Goal: Information Seeking & Learning: Learn about a topic

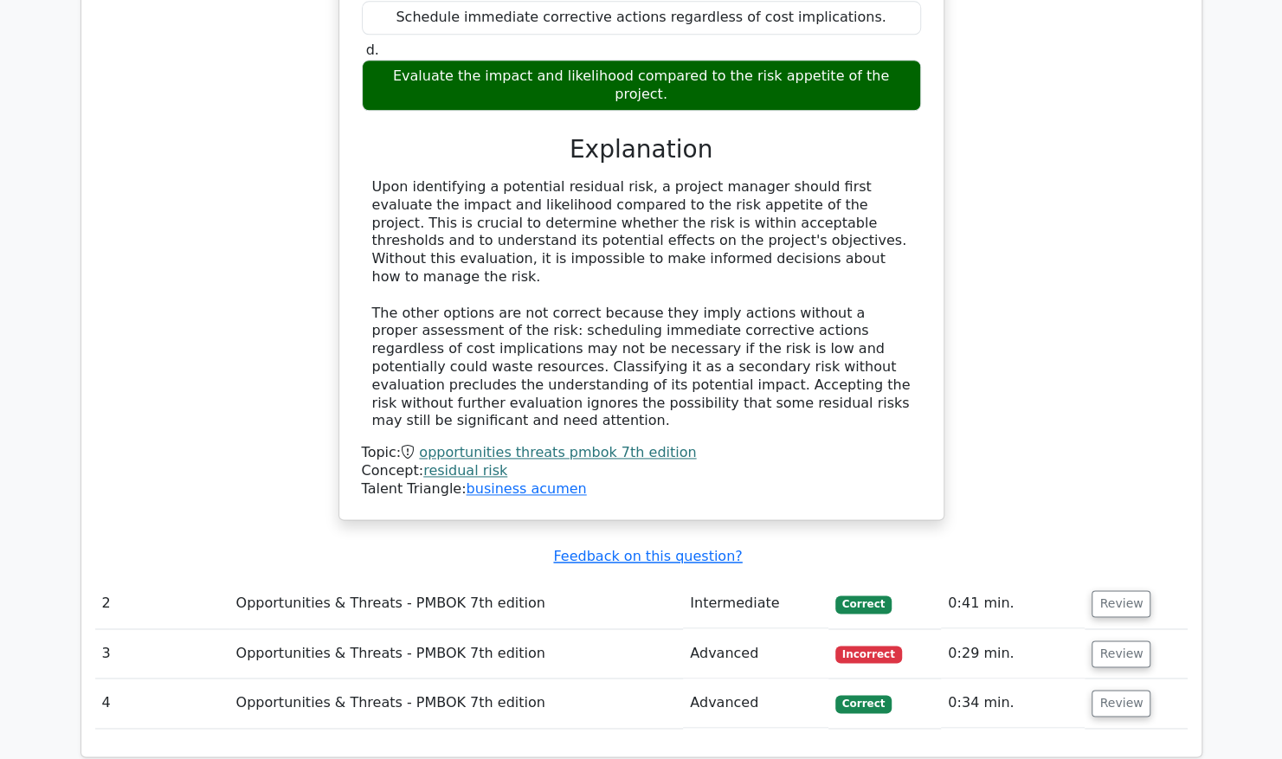
scroll to position [1212, 0]
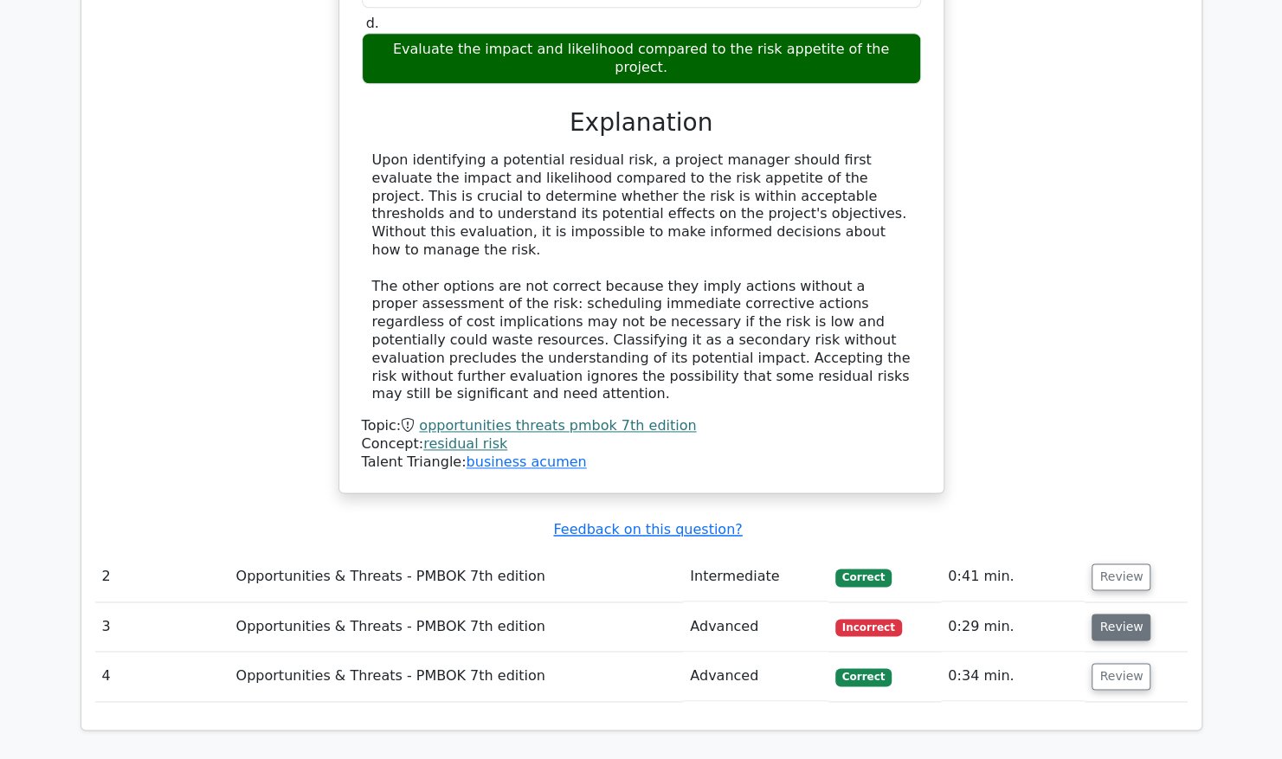
click at [1121, 614] on button "Review" at bounding box center [1120, 627] width 59 height 27
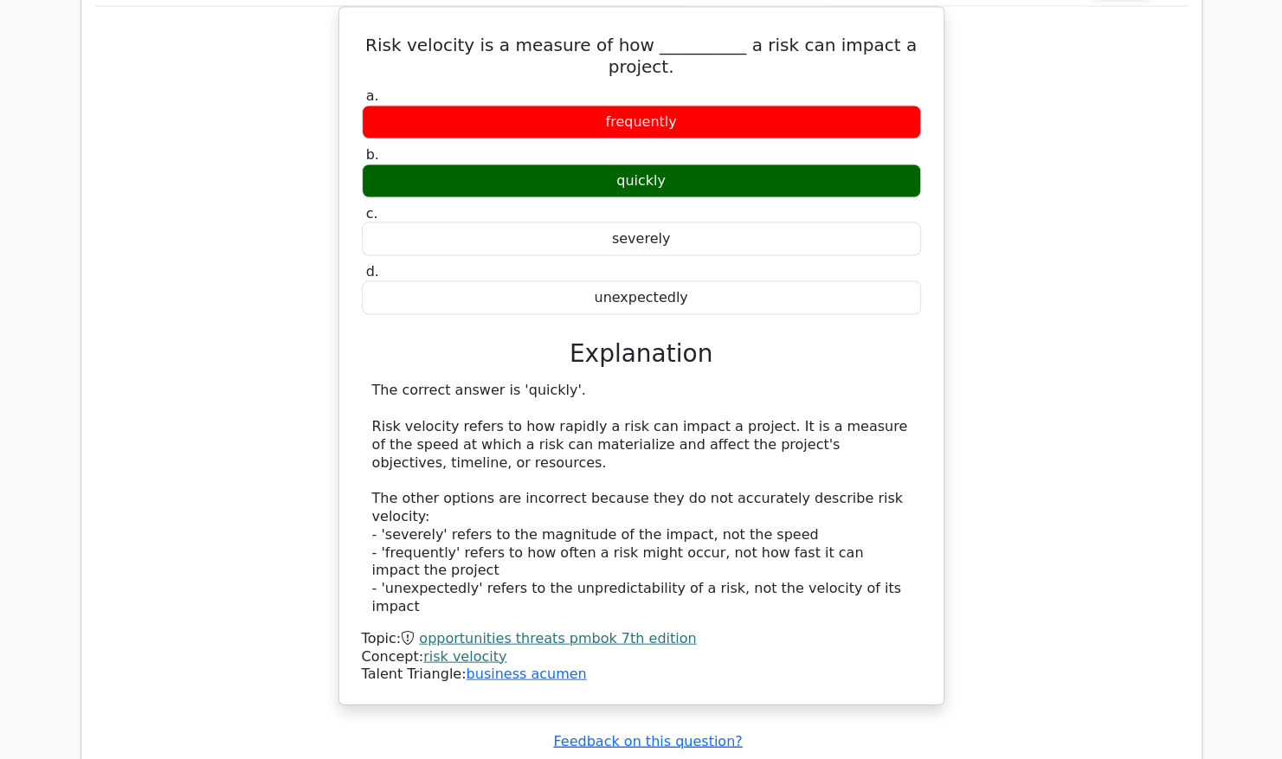
scroll to position [2077, 0]
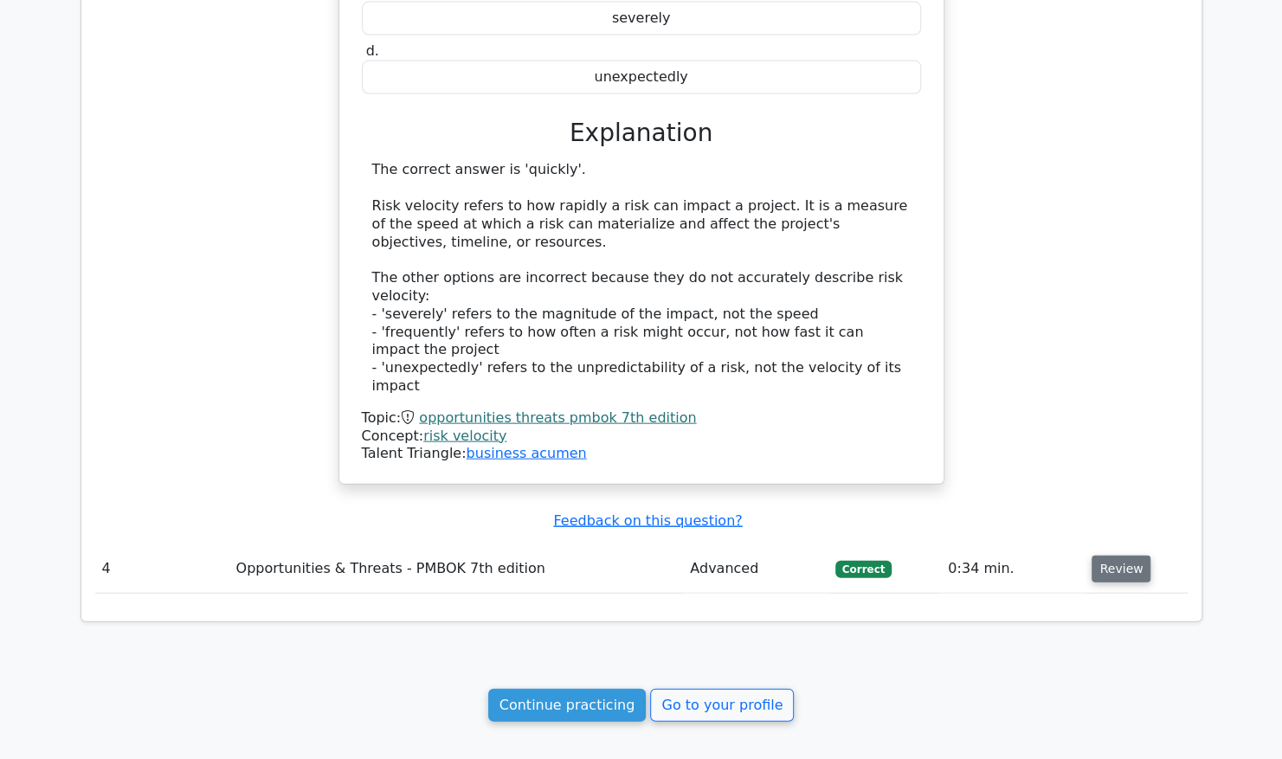
click at [1122, 556] on button "Review" at bounding box center [1120, 569] width 59 height 27
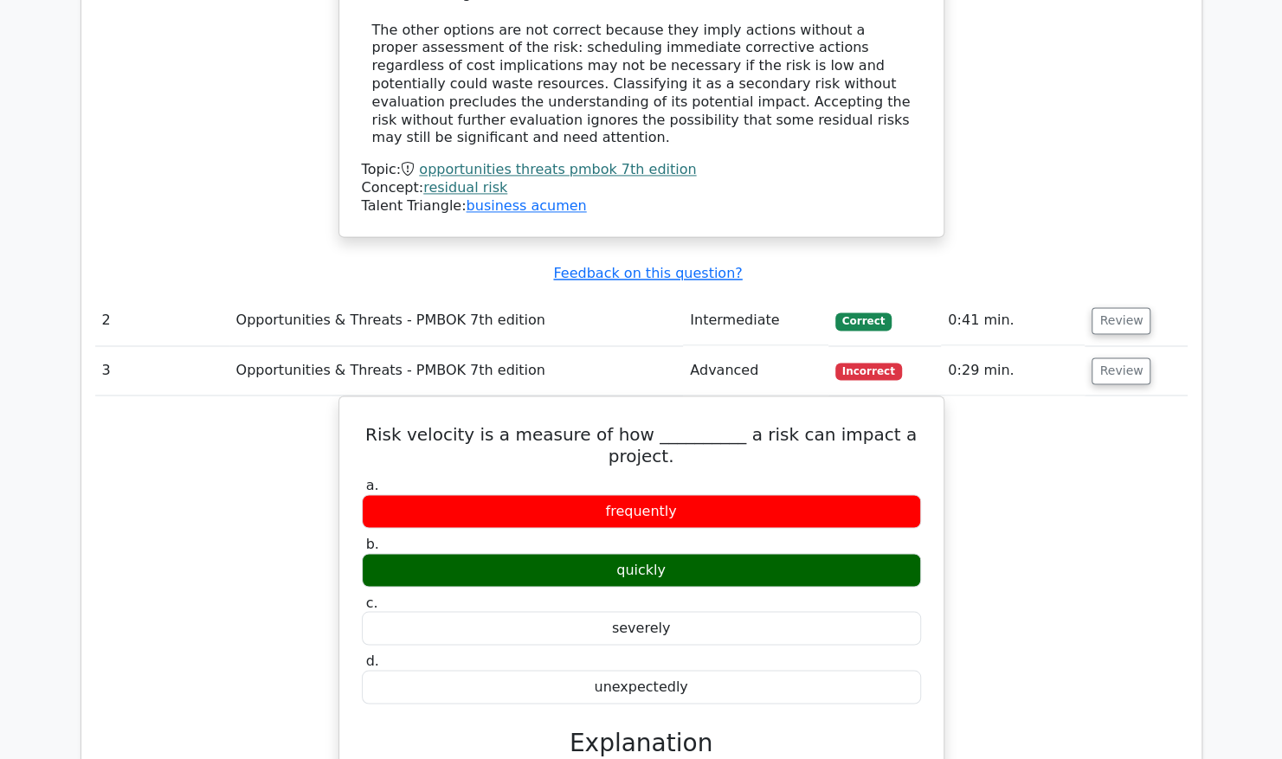
scroll to position [1298, 0]
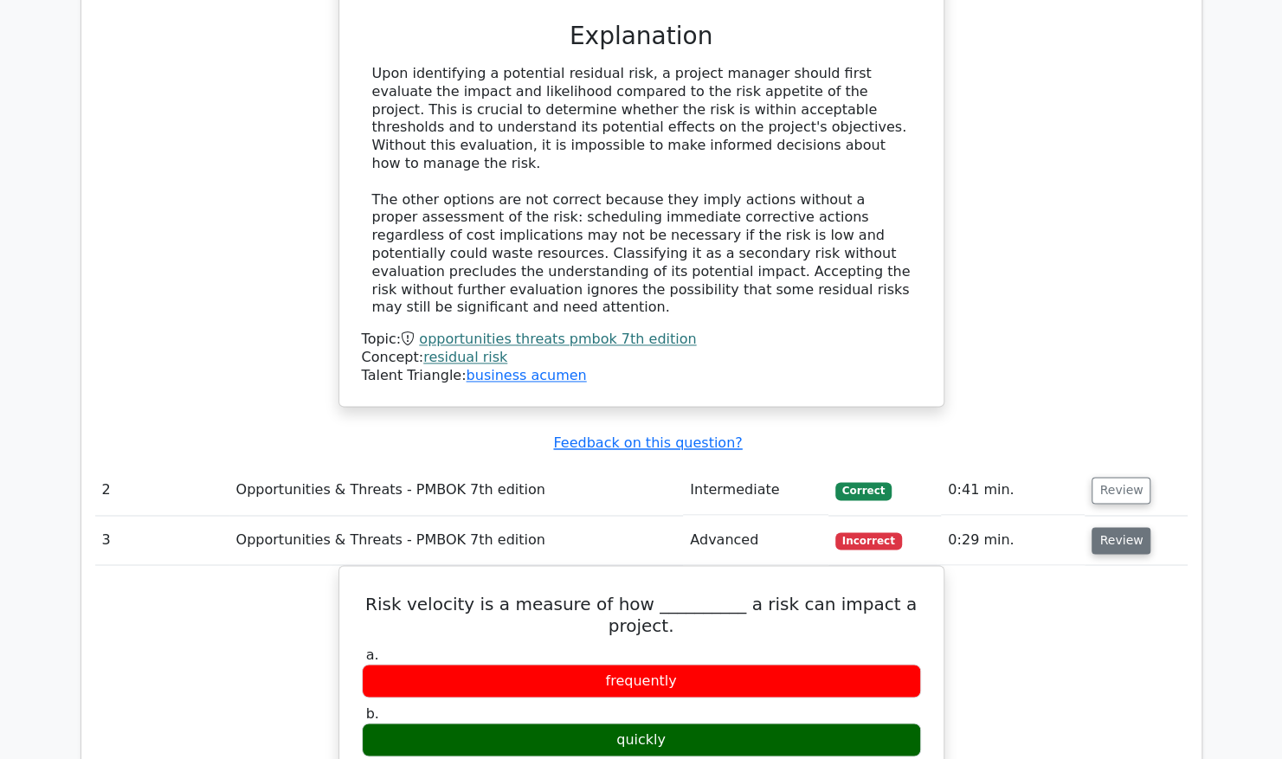
click at [1120, 527] on button "Review" at bounding box center [1120, 540] width 59 height 27
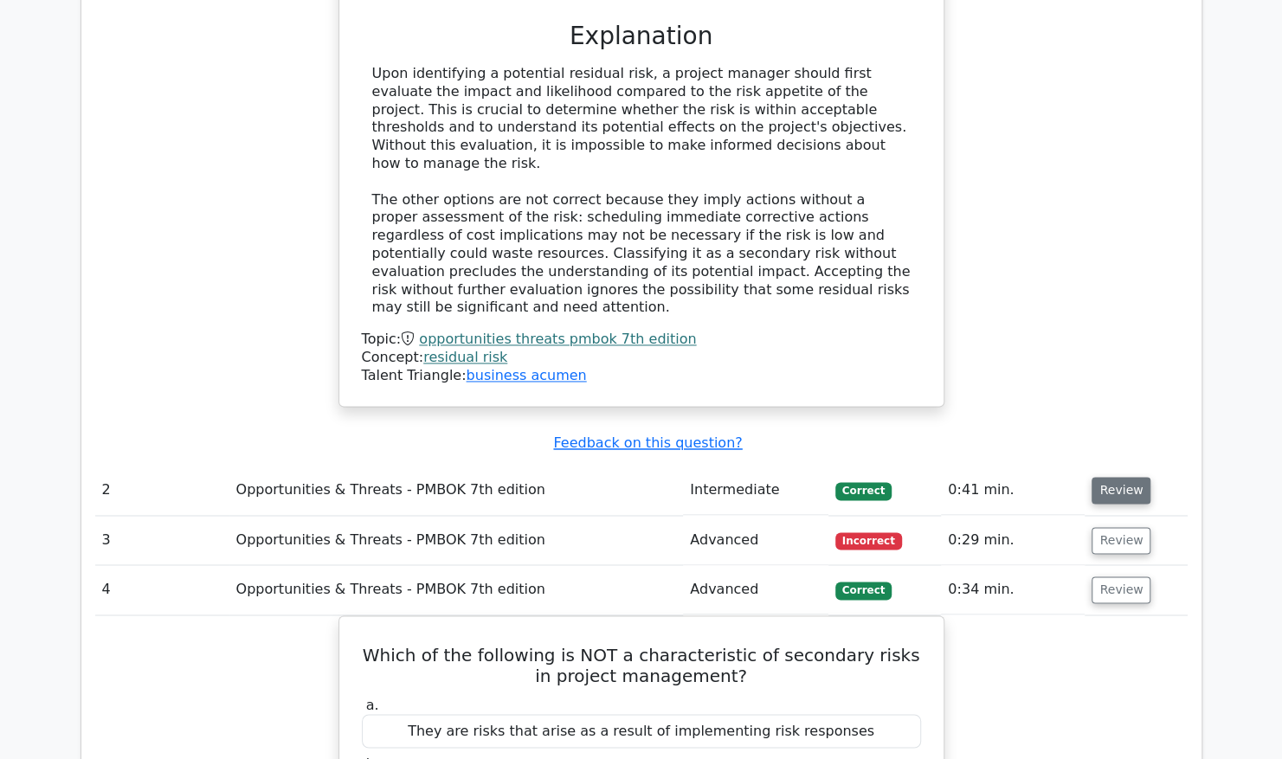
click at [1116, 477] on button "Review" at bounding box center [1120, 490] width 59 height 27
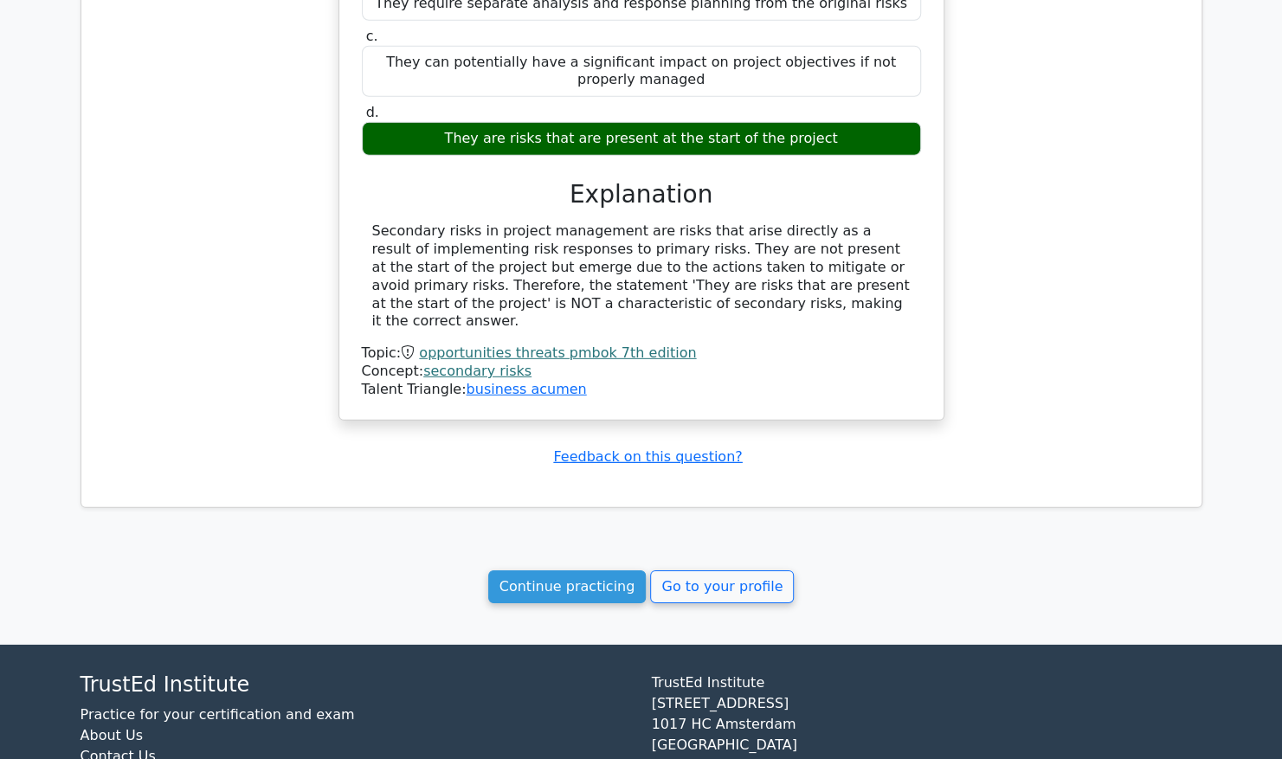
scroll to position [2215, 0]
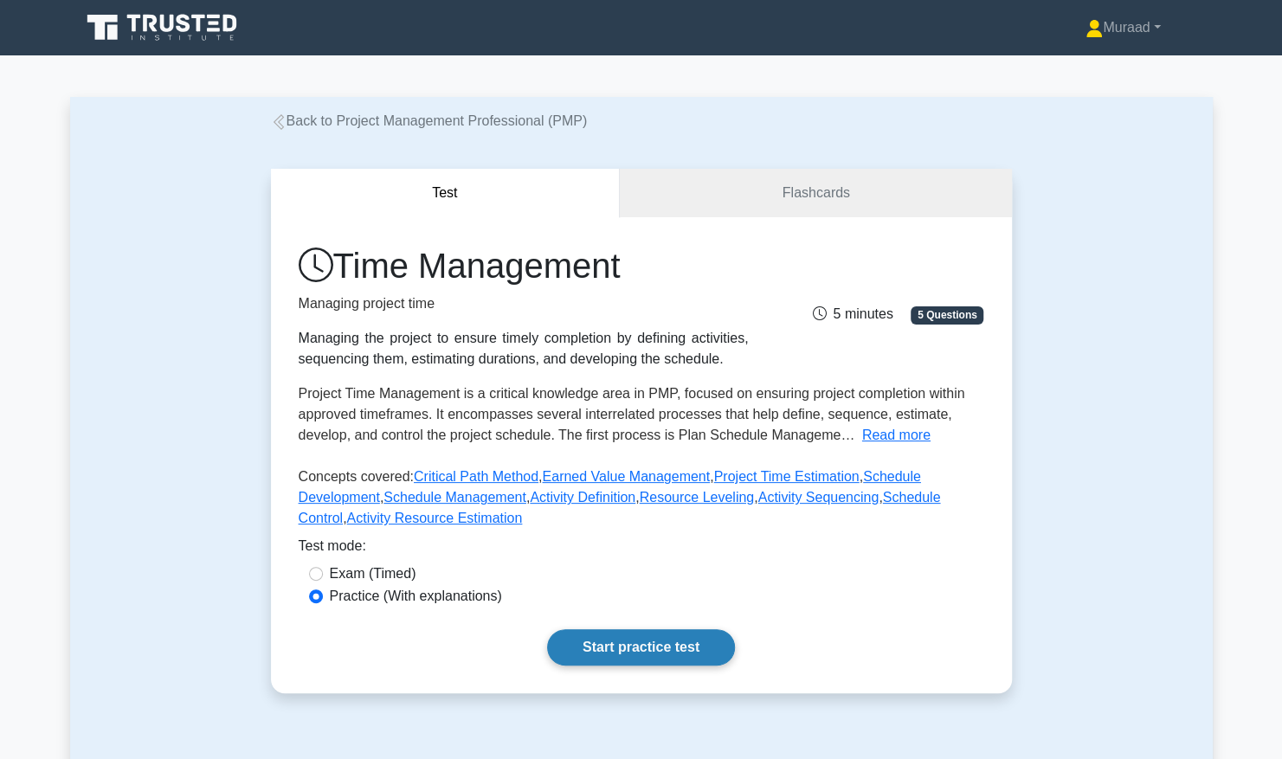
click at [618, 651] on link "Start practice test" at bounding box center [641, 647] width 188 height 36
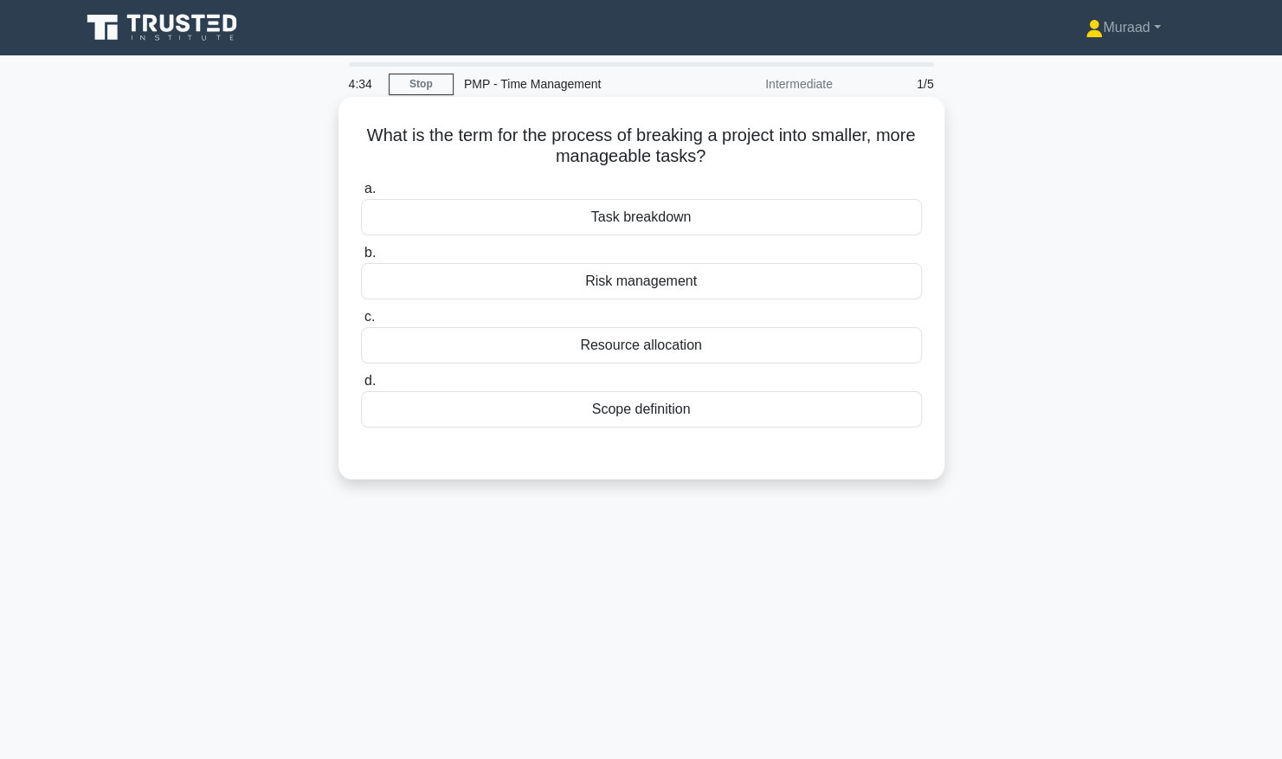
click at [672, 405] on div "Scope definition" at bounding box center [641, 409] width 561 height 36
click at [361, 387] on input "d. Scope definition" at bounding box center [361, 381] width 0 height 11
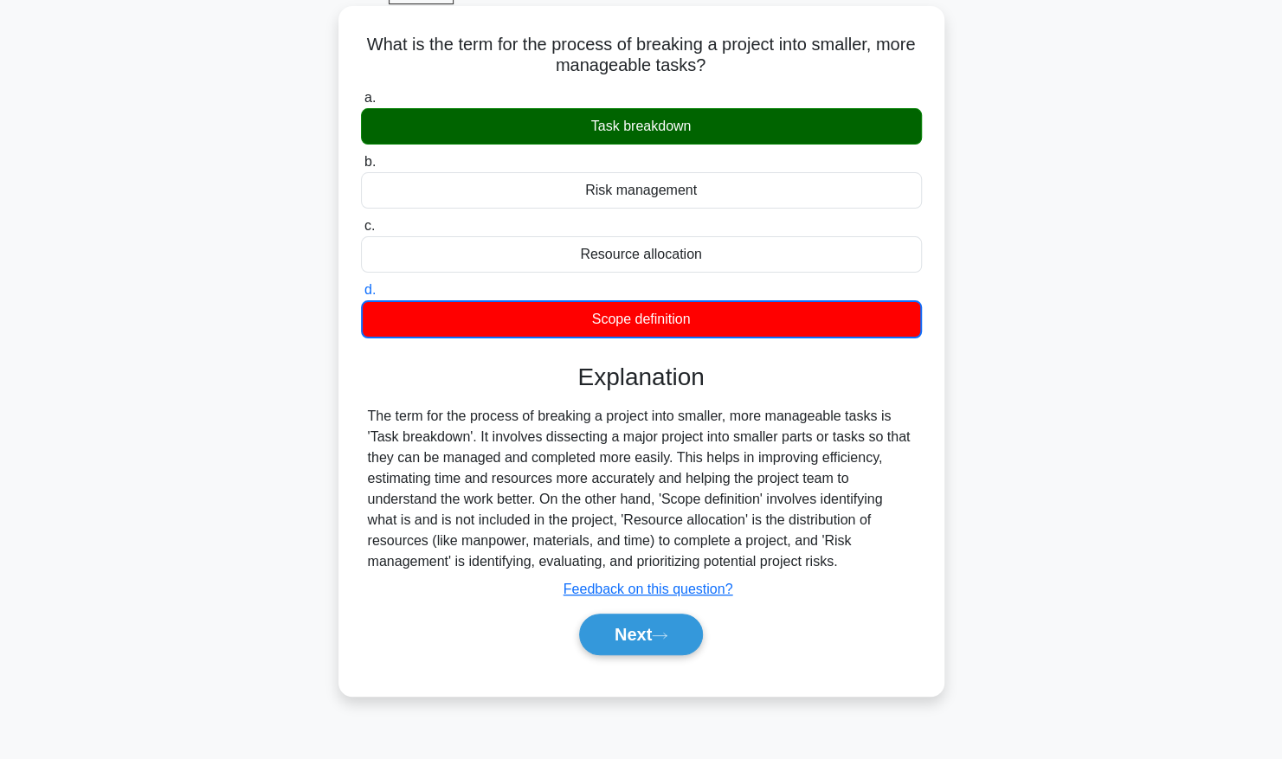
scroll to position [176, 0]
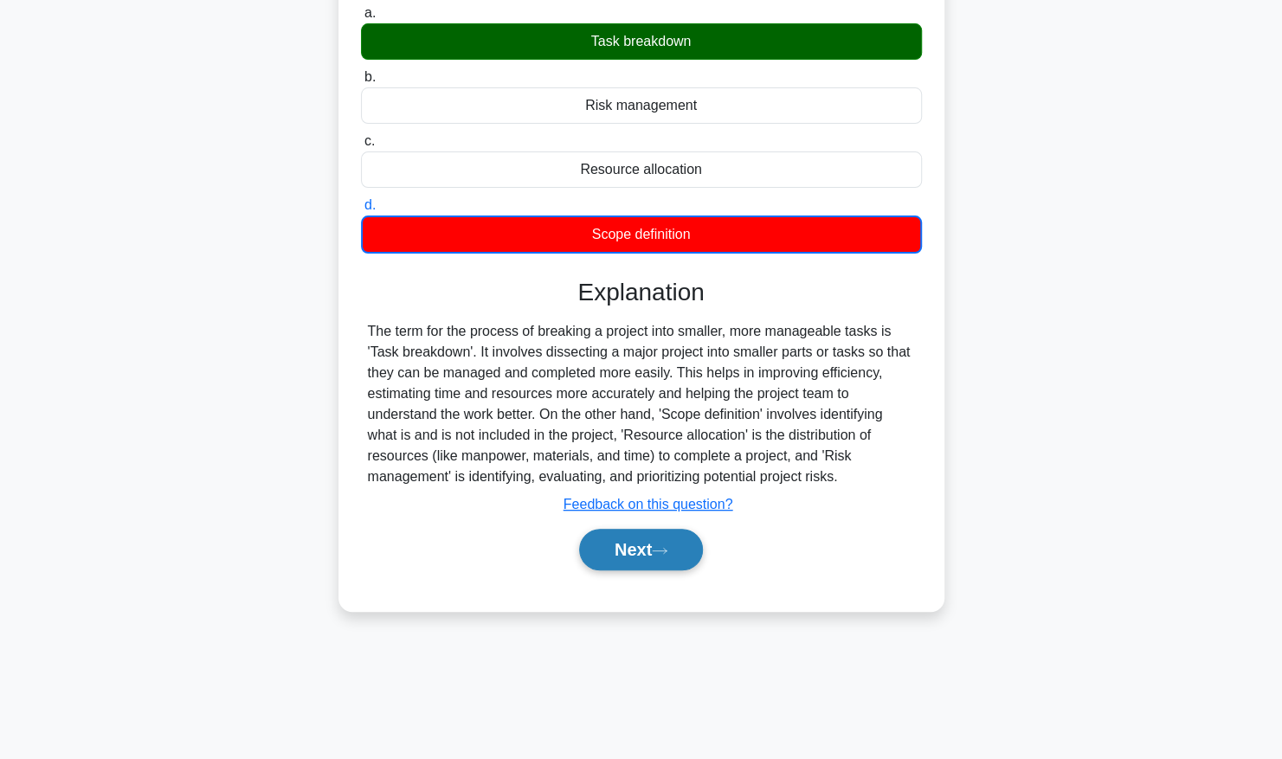
click at [645, 546] on button "Next" at bounding box center [641, 550] width 124 height 42
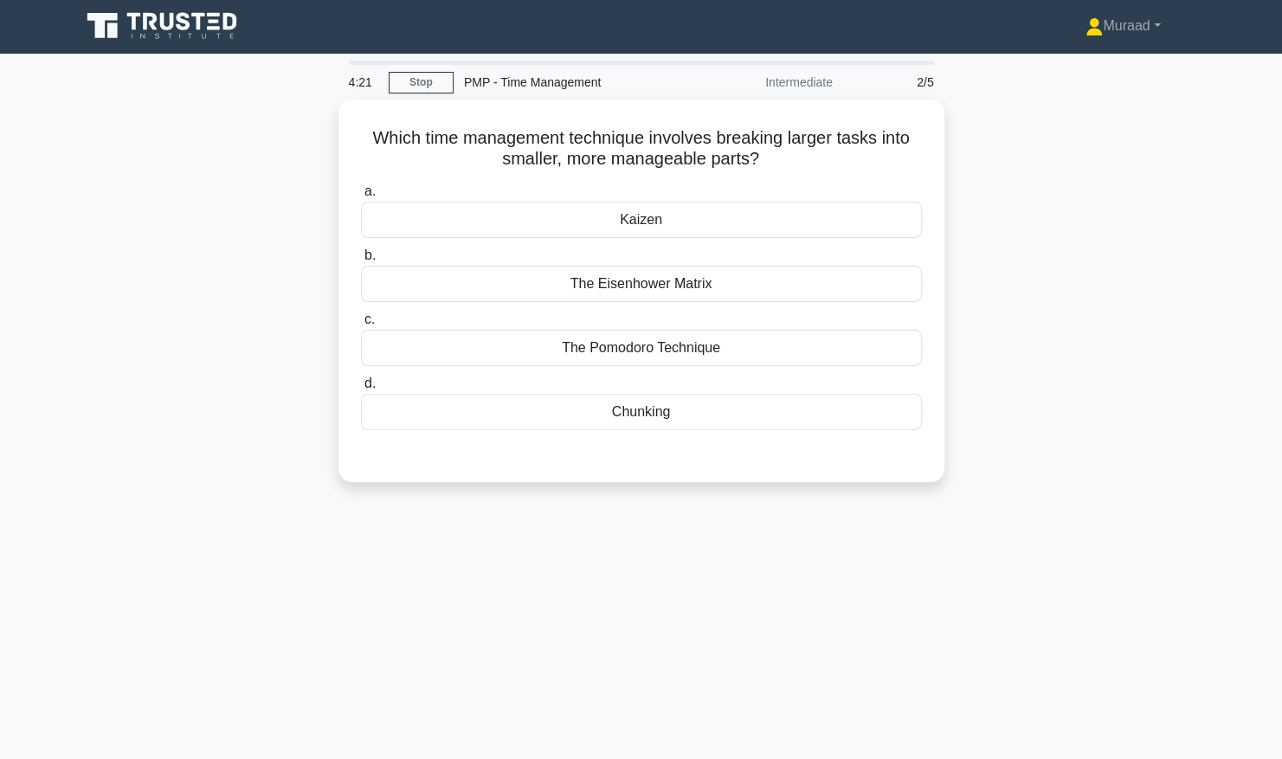
scroll to position [0, 0]
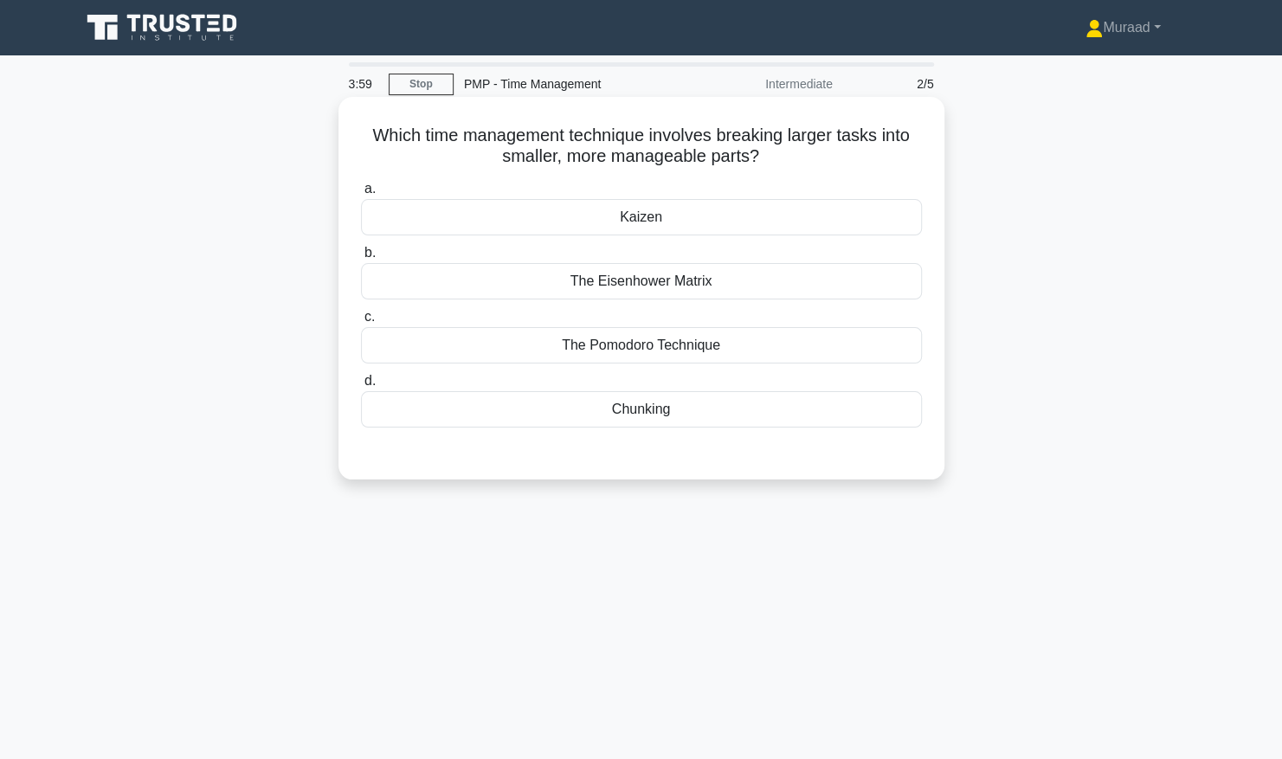
click at [672, 407] on div "Chunking" at bounding box center [641, 409] width 561 height 36
click at [361, 387] on input "d. Chunking" at bounding box center [361, 381] width 0 height 11
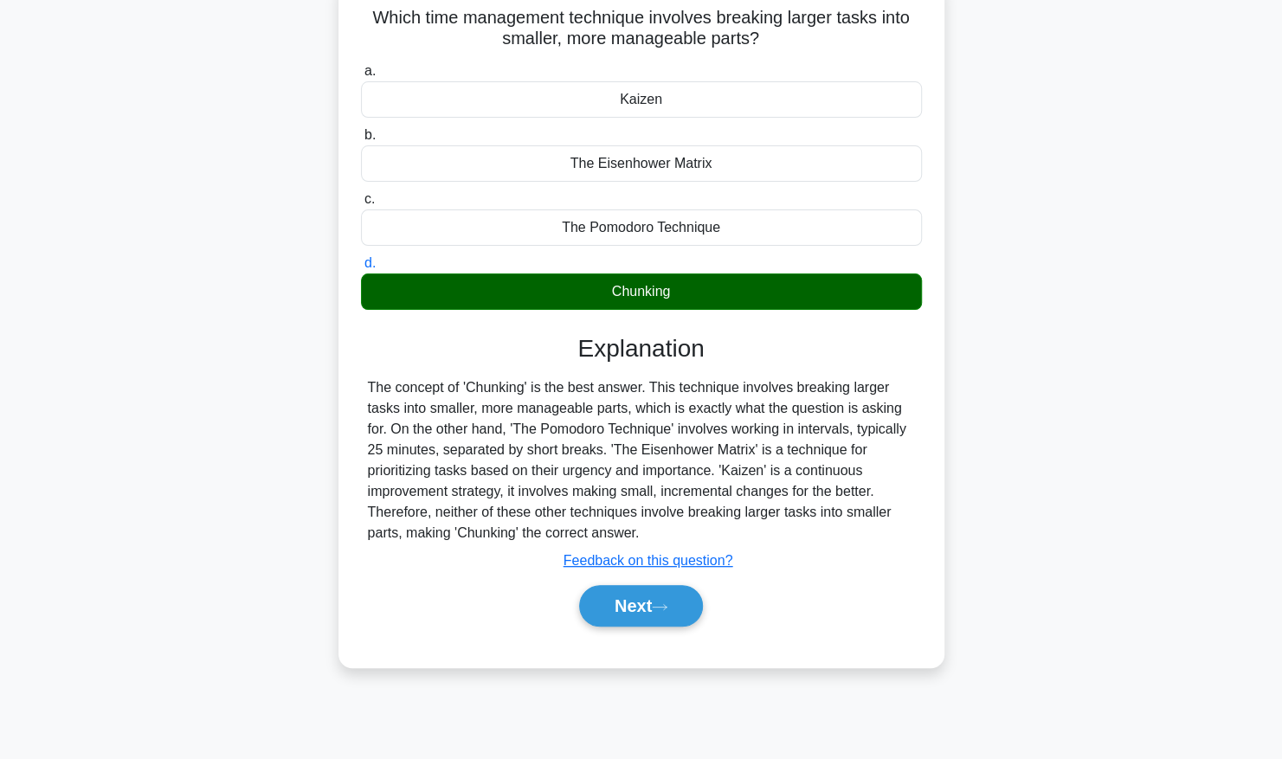
scroll to position [176, 0]
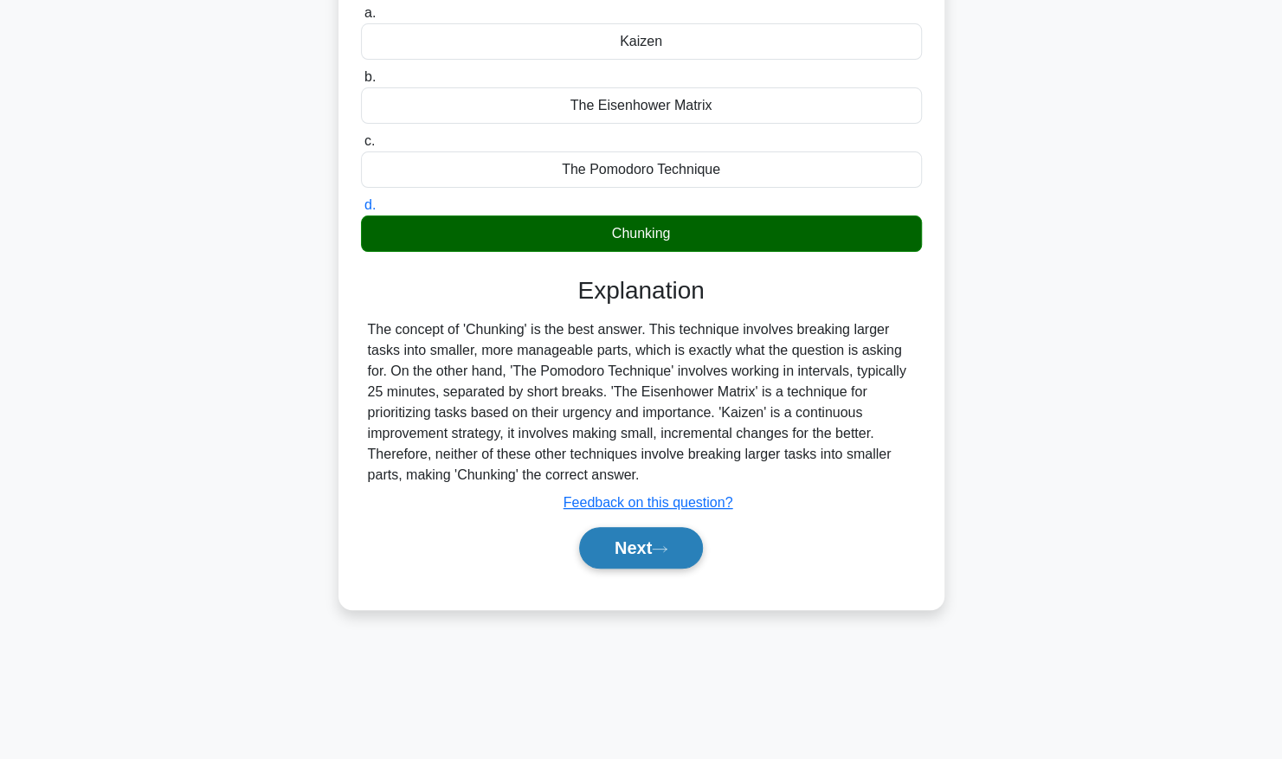
click at [632, 549] on button "Next" at bounding box center [641, 548] width 124 height 42
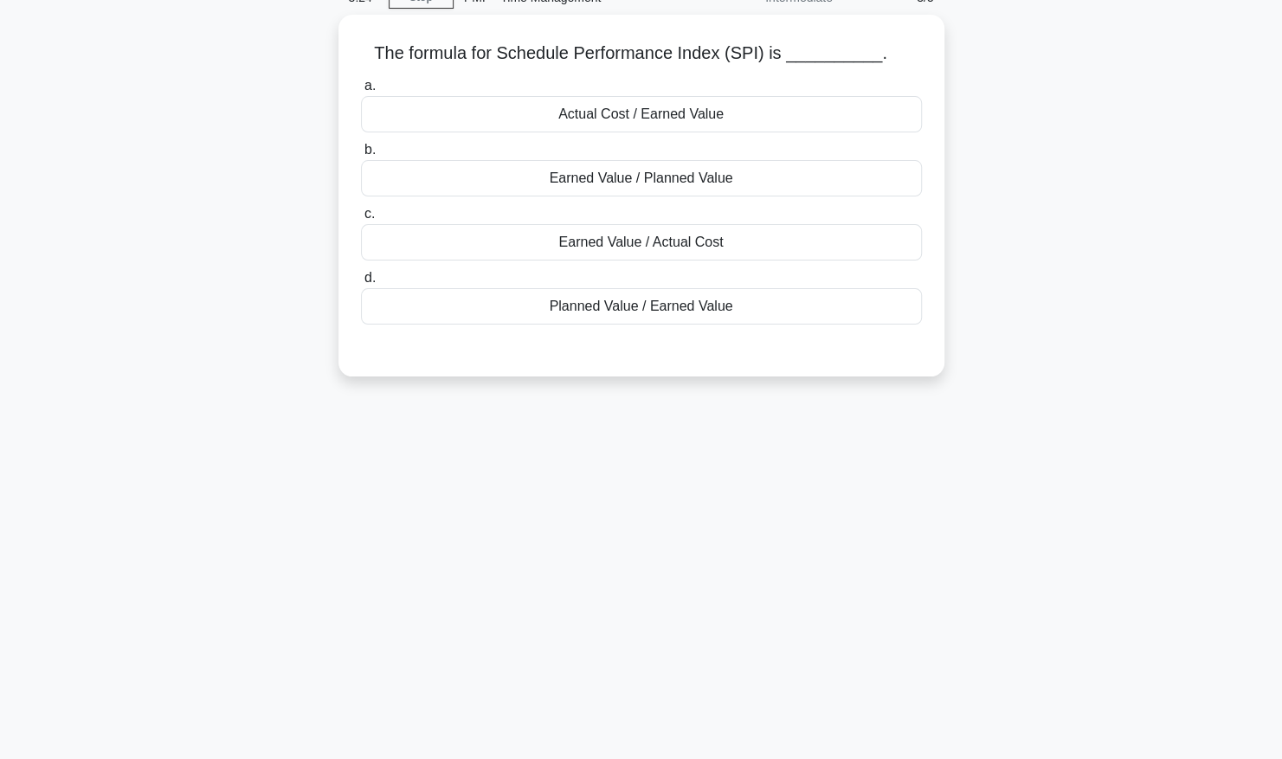
scroll to position [0, 0]
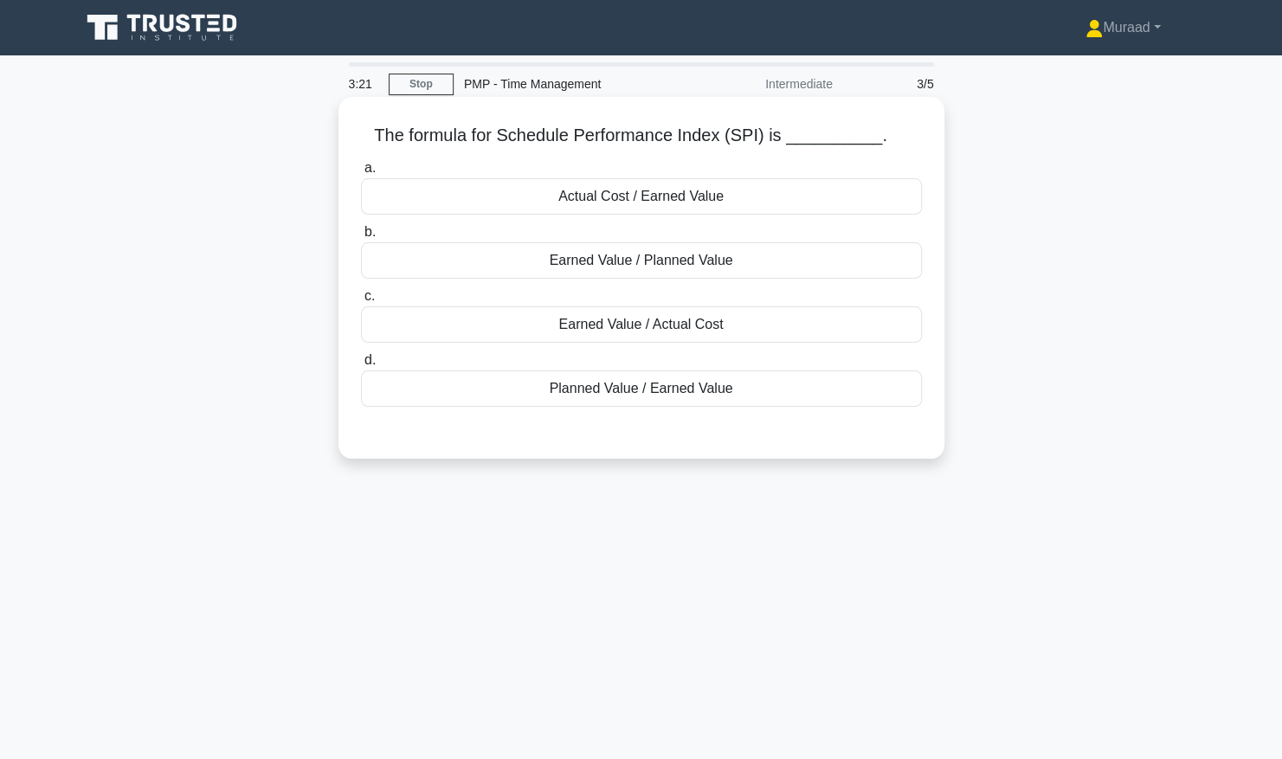
click at [701, 267] on div "Earned Value / Planned Value" at bounding box center [641, 260] width 561 height 36
click at [361, 238] on input "b. Earned Value / Planned Value" at bounding box center [361, 232] width 0 height 11
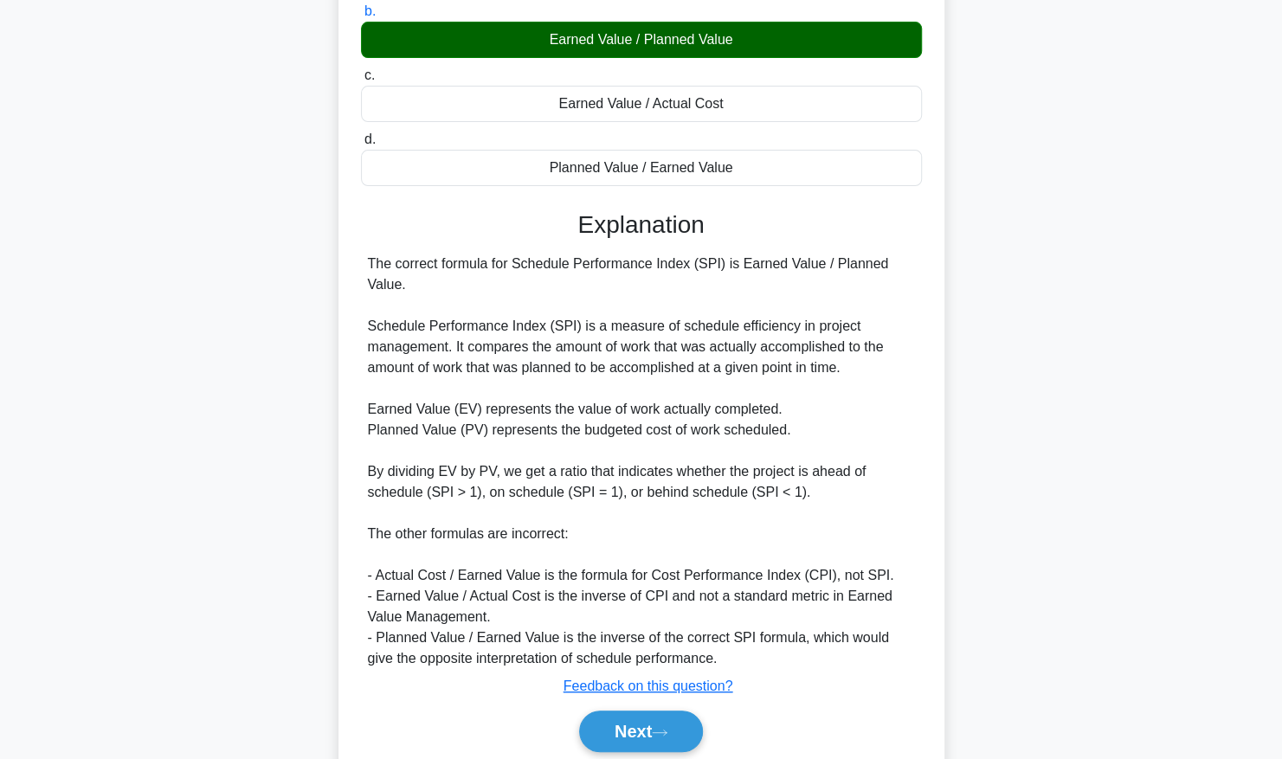
scroll to position [264, 0]
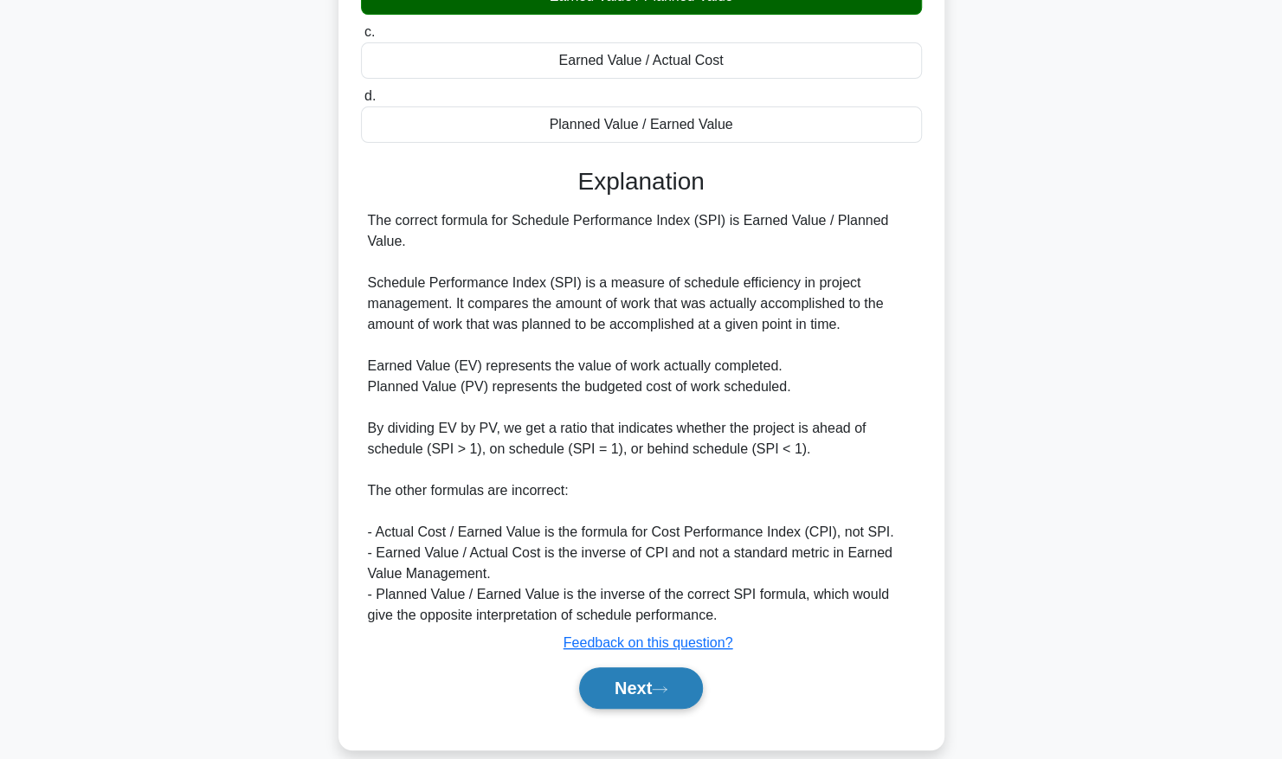
click at [670, 685] on button "Next" at bounding box center [641, 688] width 124 height 42
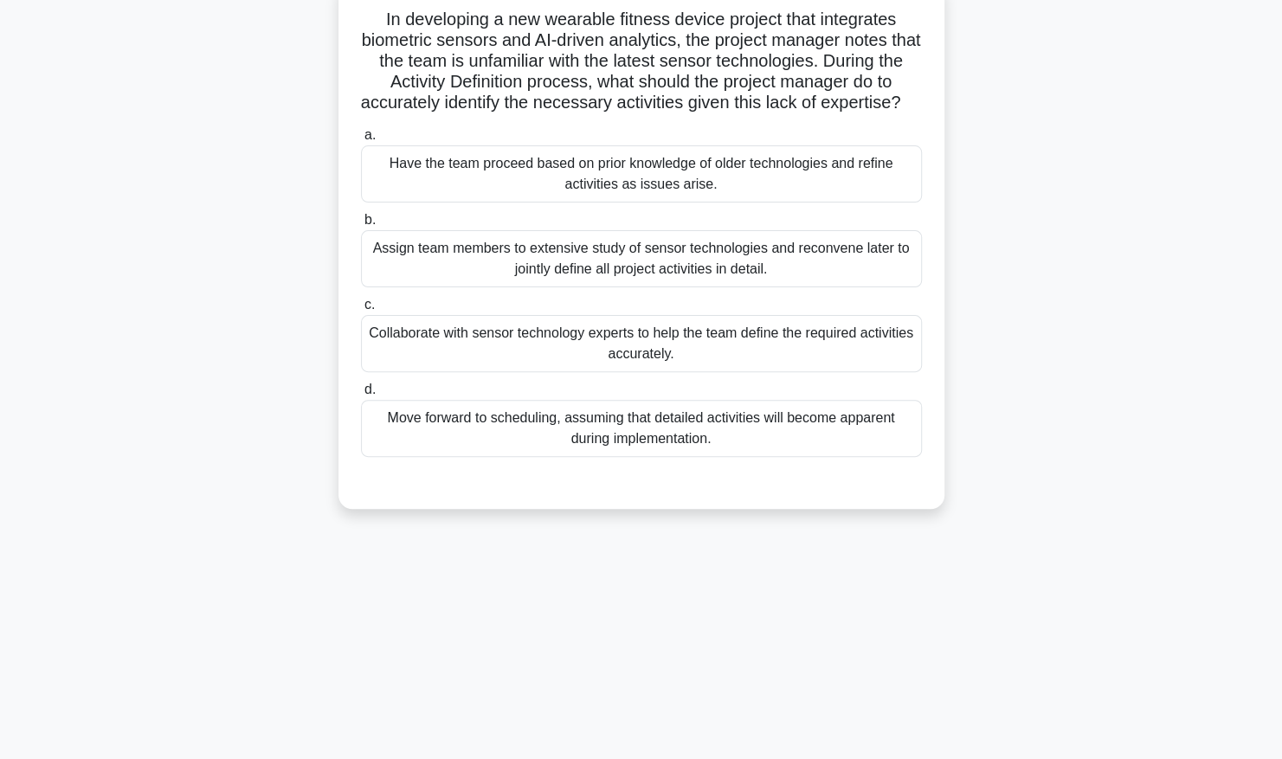
scroll to position [3, 0]
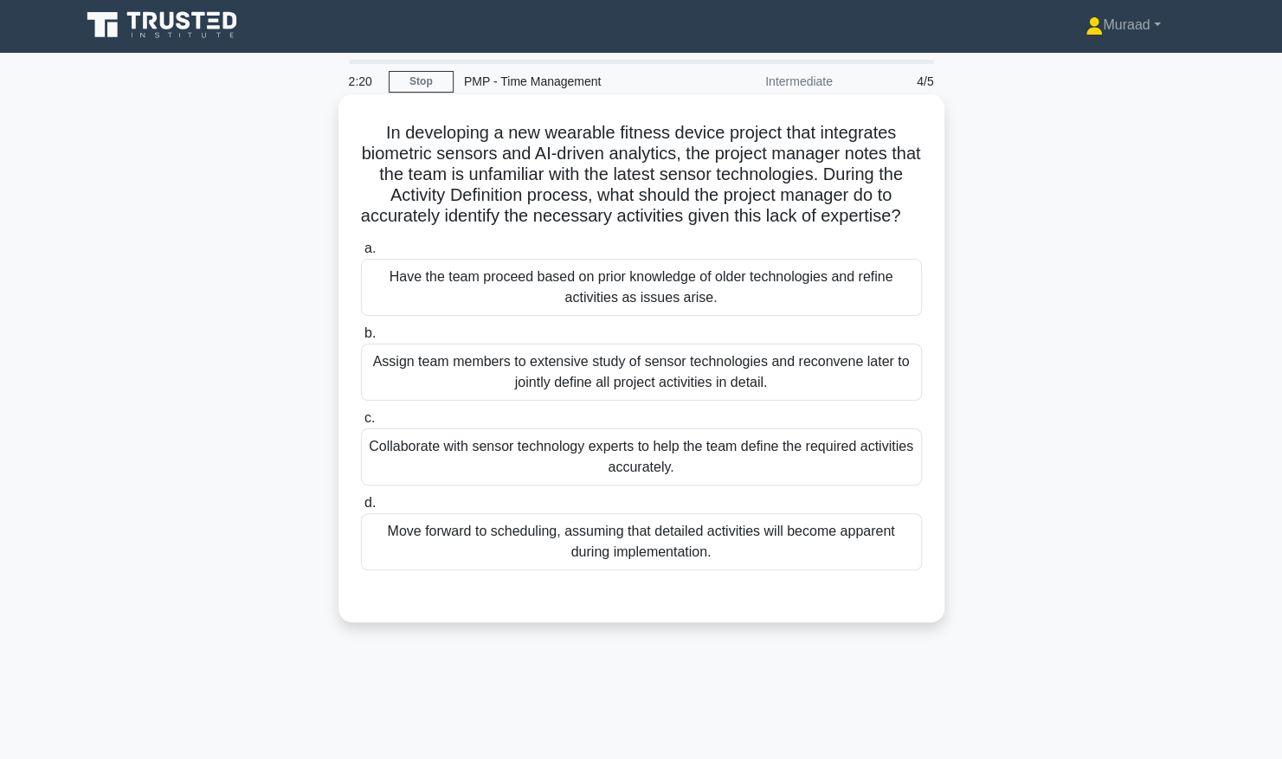
click at [563, 473] on div "Collaborate with sensor technology experts to help the team define the required…" at bounding box center [641, 456] width 561 height 57
click at [361, 424] on input "c. Collaborate with sensor technology experts to help the team define the requi…" at bounding box center [361, 418] width 0 height 11
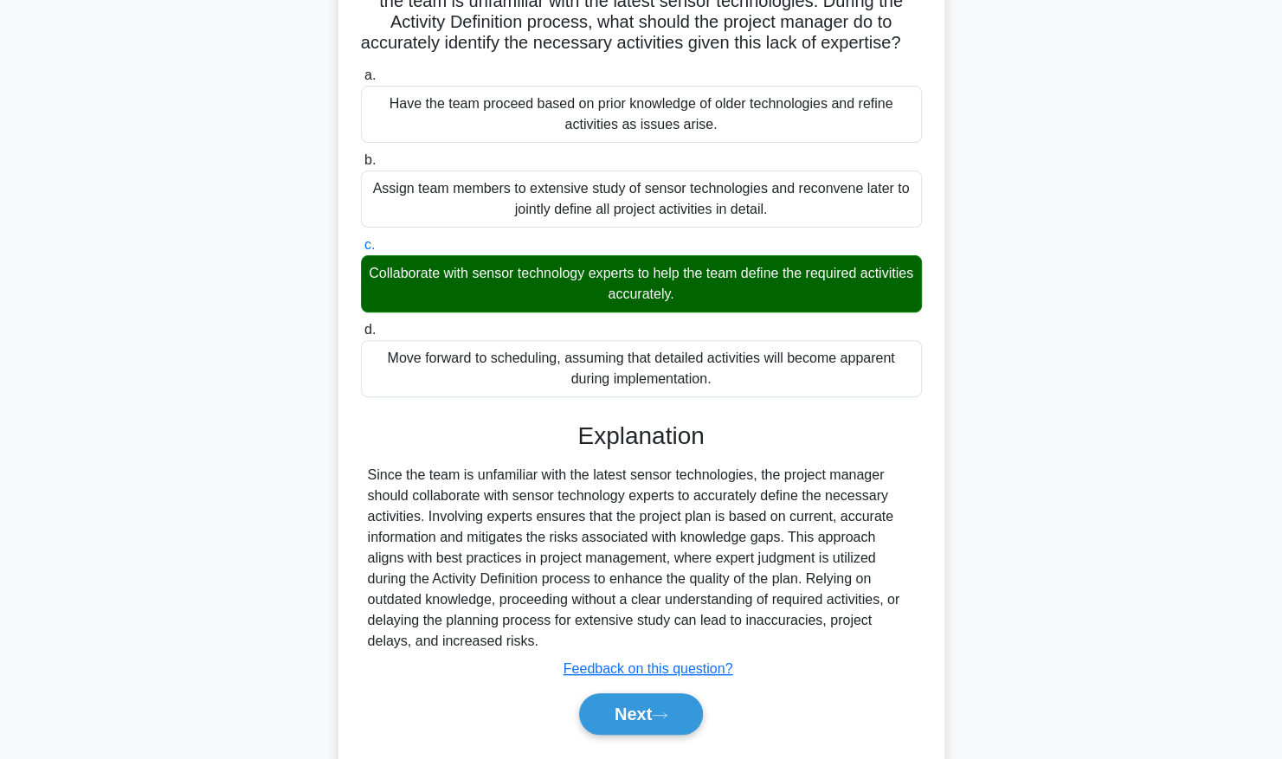
scroll to position [243, 0]
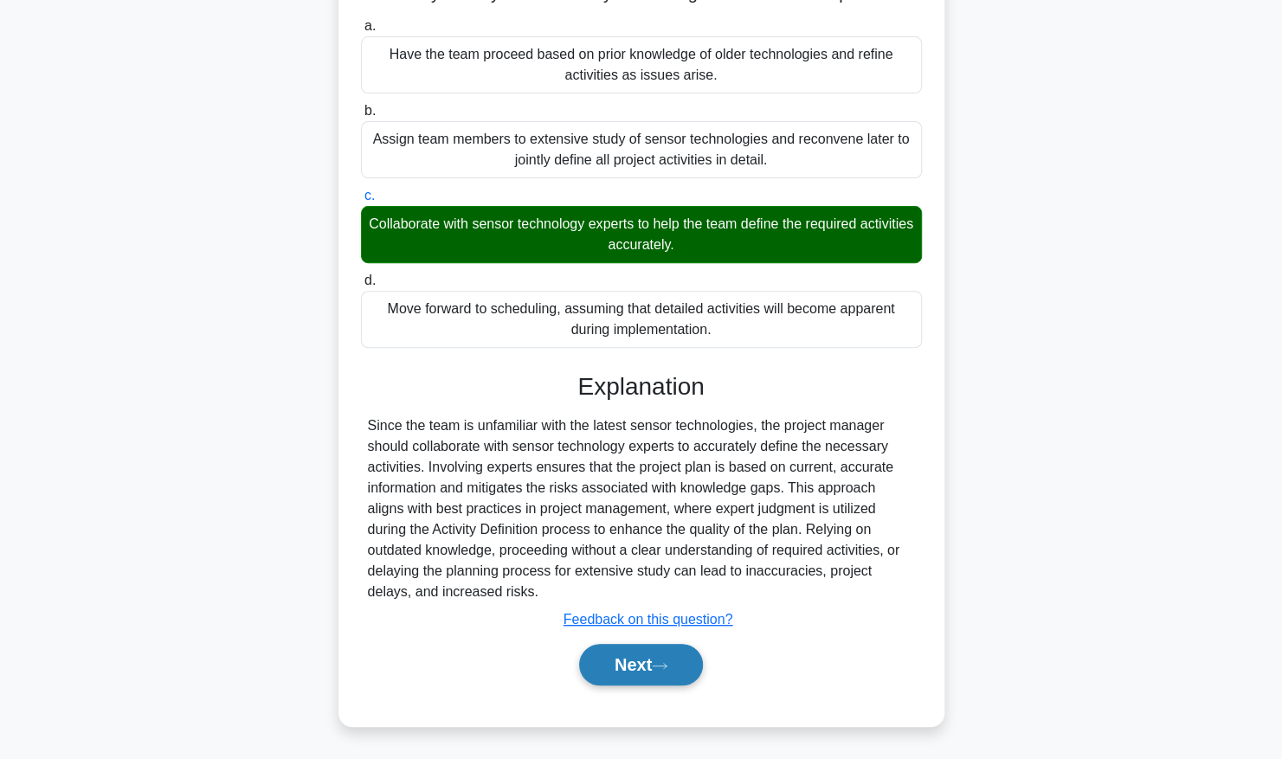
click at [665, 665] on icon at bounding box center [660, 666] width 16 height 10
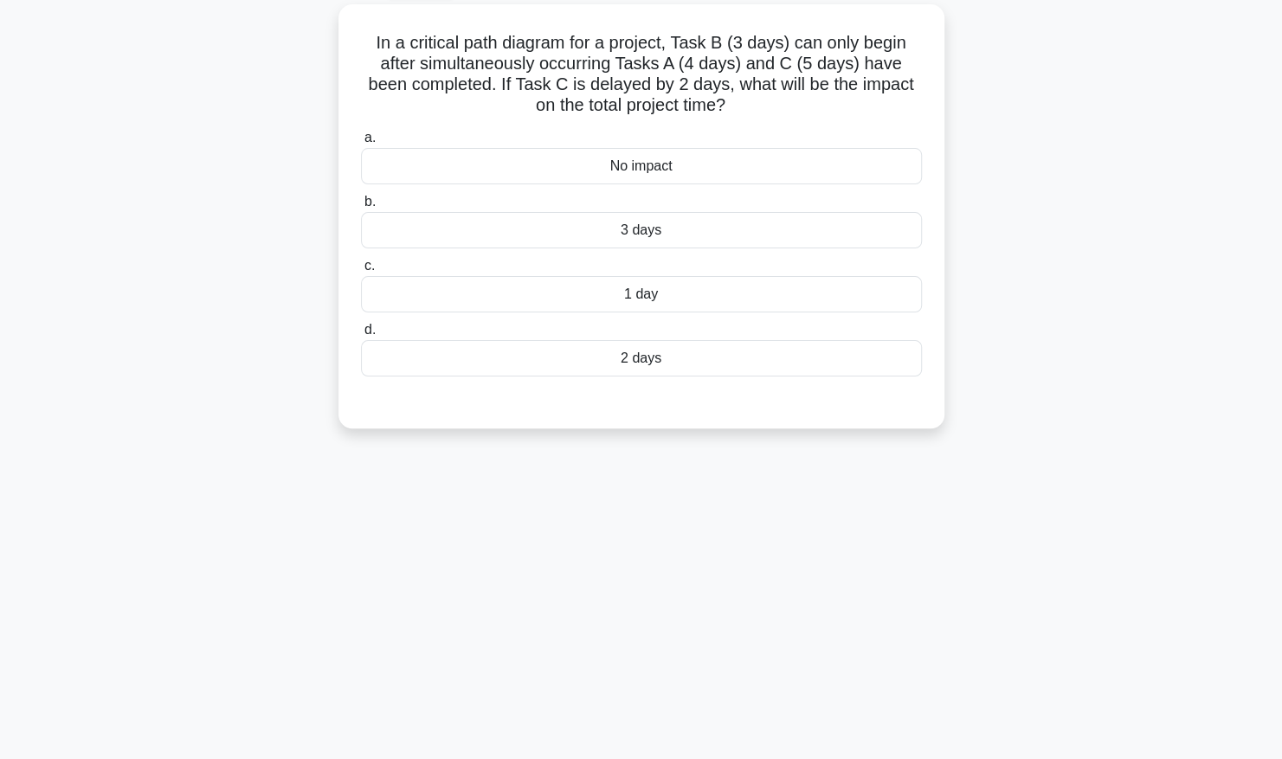
scroll to position [0, 0]
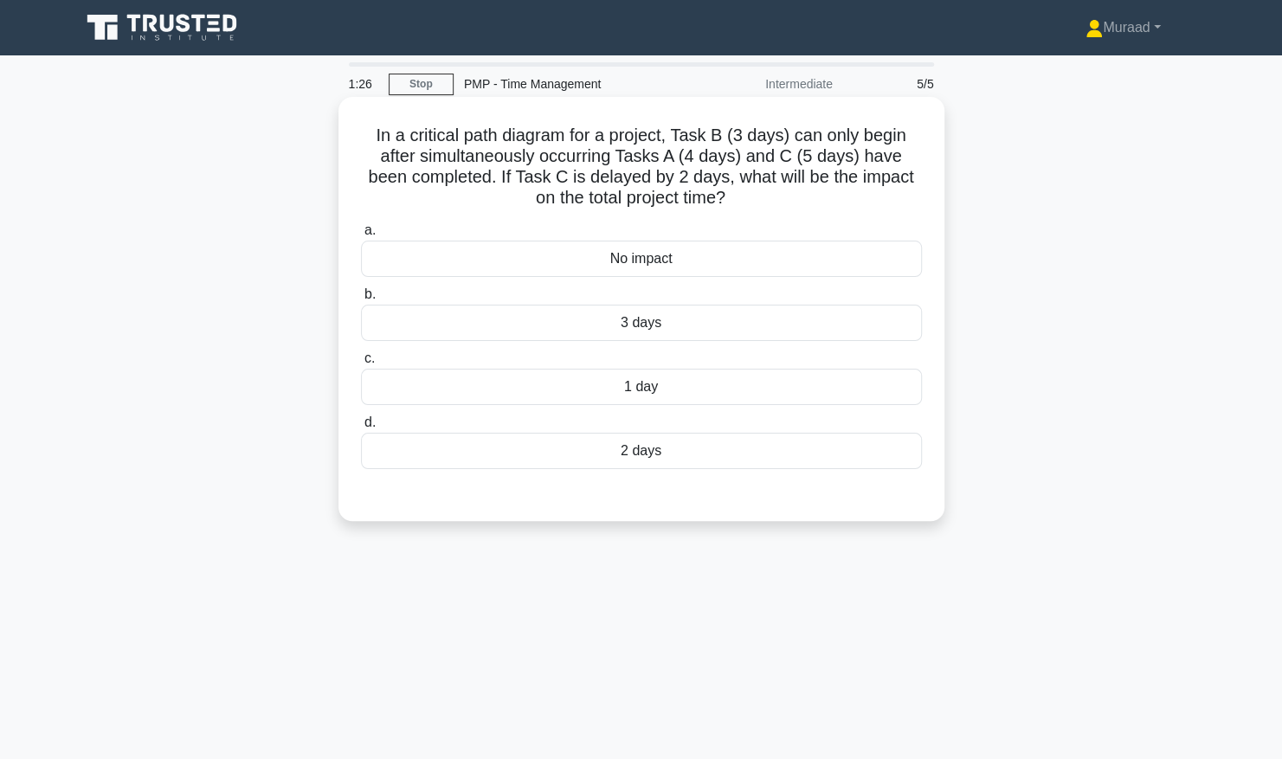
click at [602, 324] on div "3 days" at bounding box center [641, 323] width 561 height 36
click at [361, 300] on input "b. 3 days" at bounding box center [361, 294] width 0 height 11
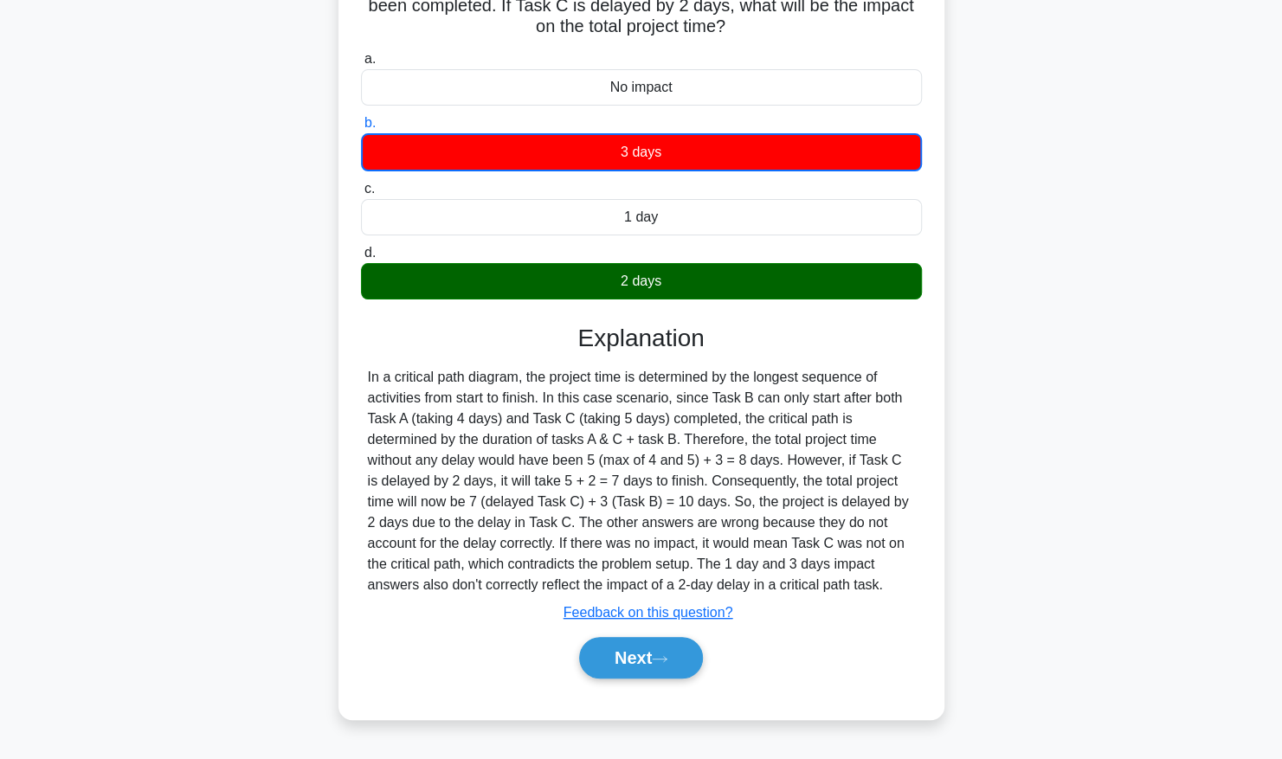
scroll to position [176, 0]
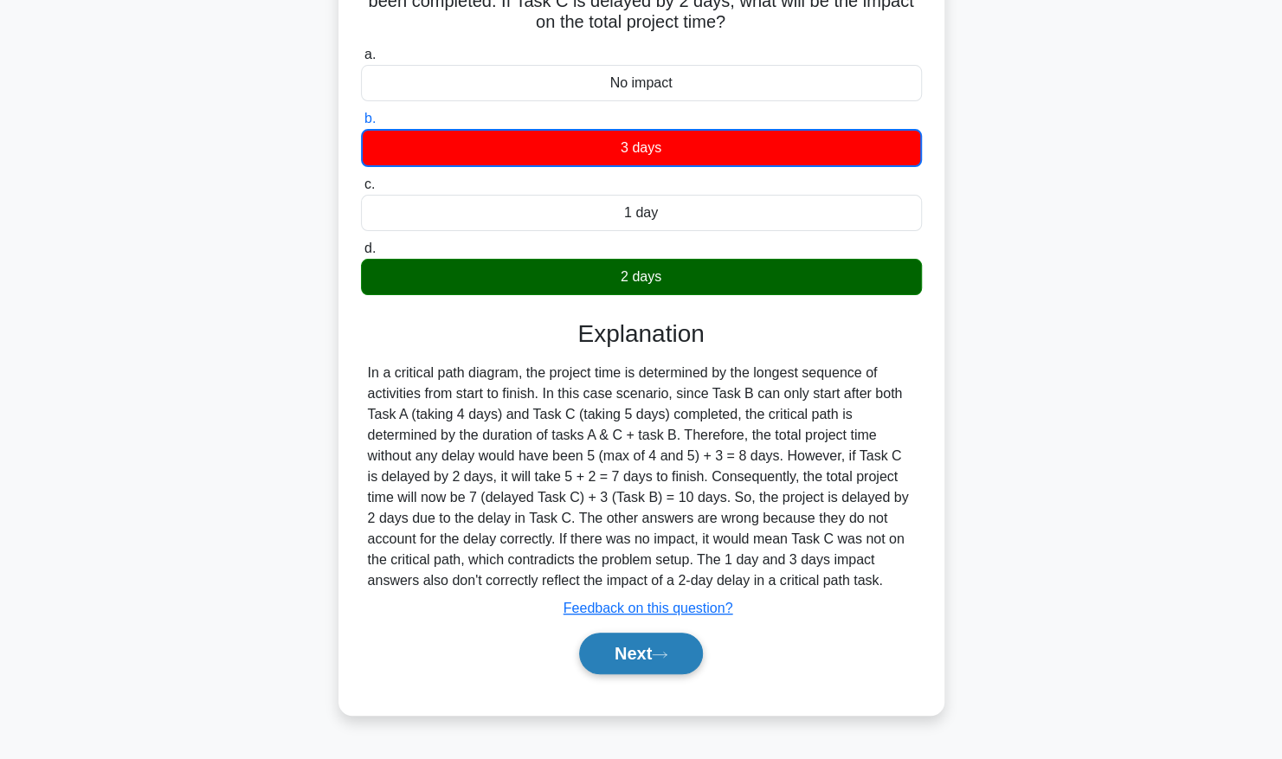
click at [667, 658] on icon at bounding box center [660, 655] width 16 height 10
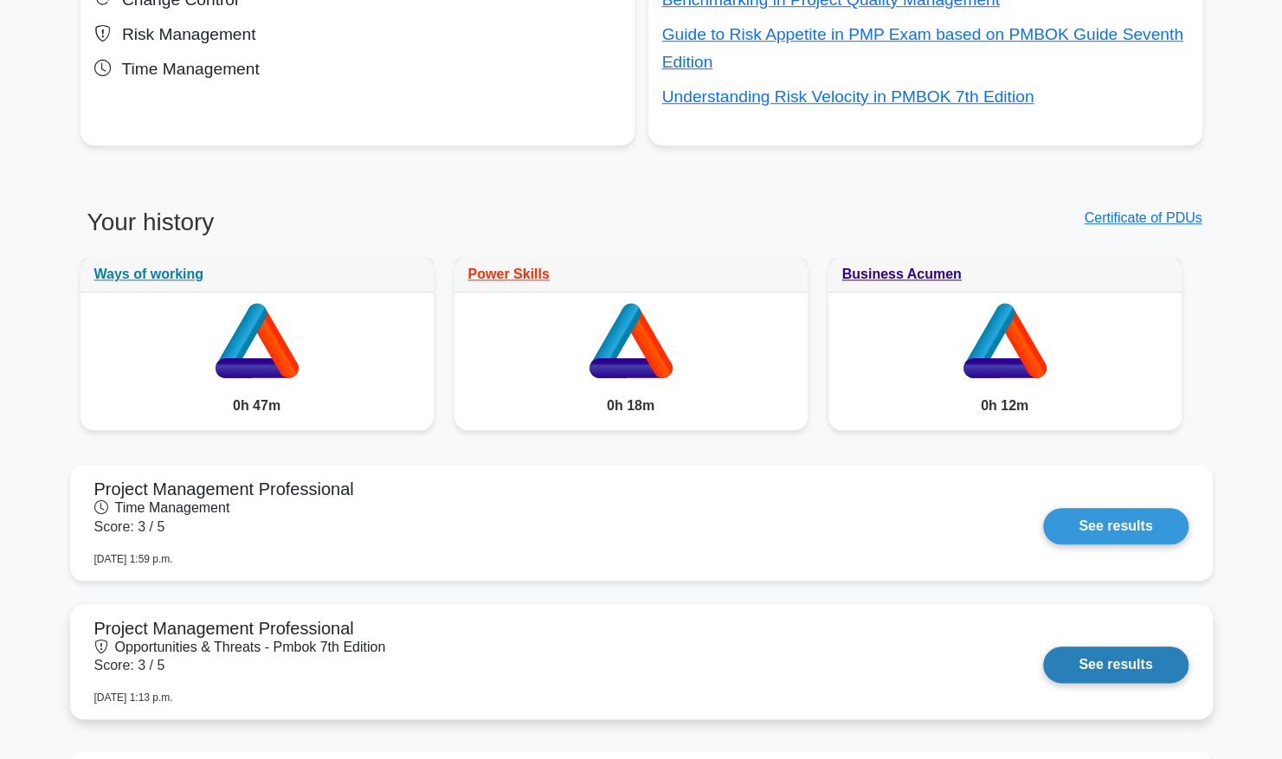
scroll to position [952, 0]
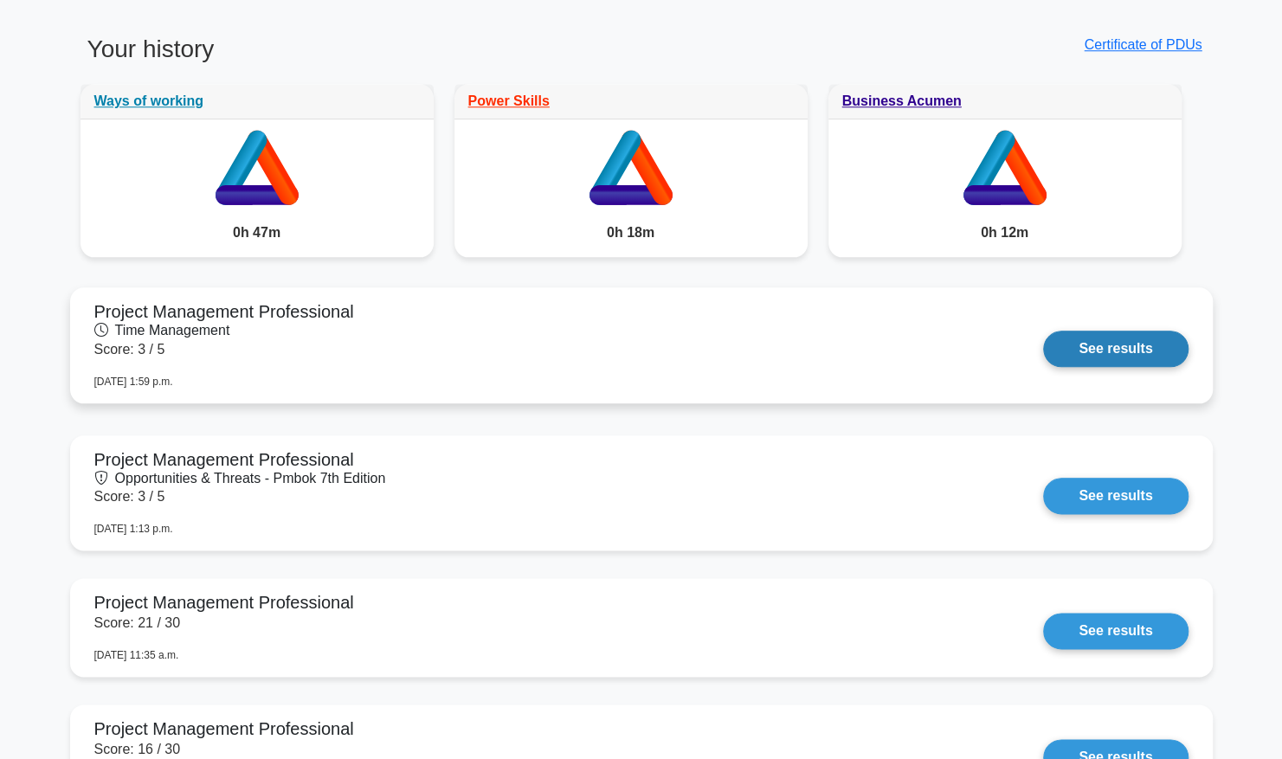
click at [1092, 353] on link "See results" at bounding box center [1115, 349] width 145 height 36
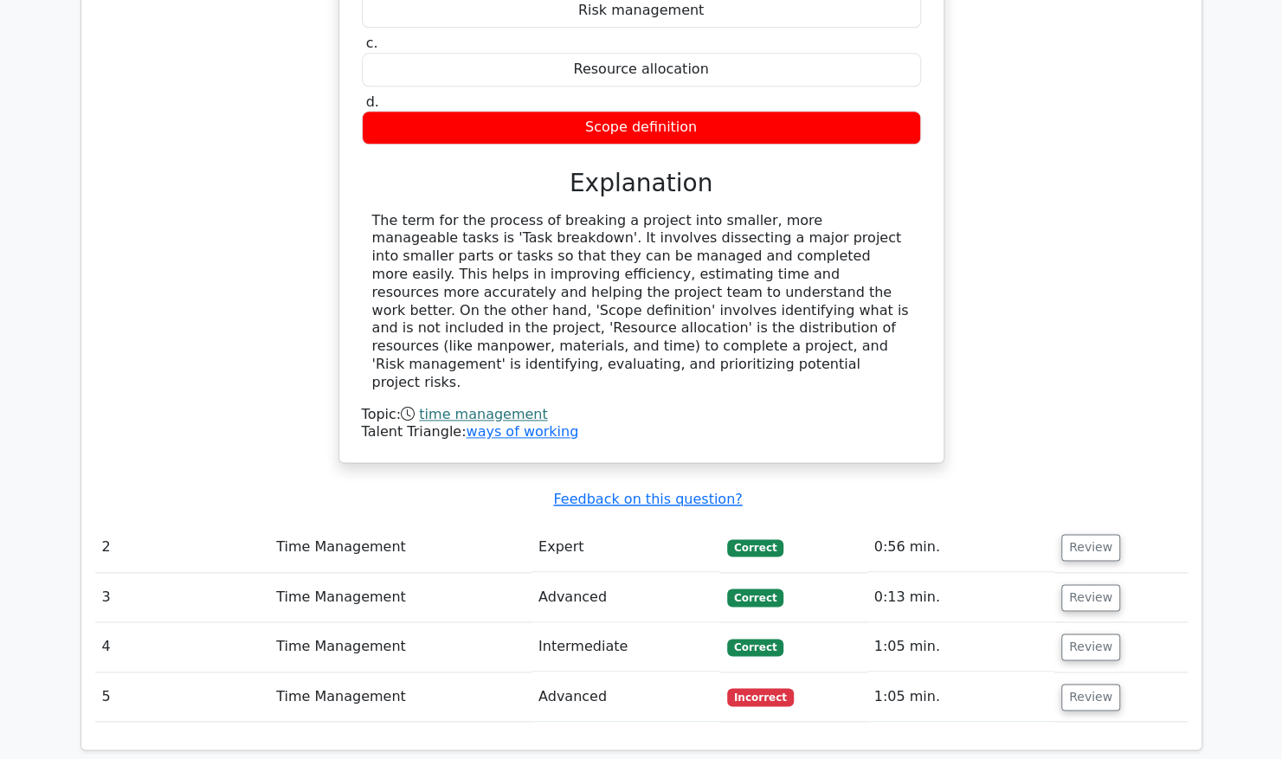
scroll to position [1125, 0]
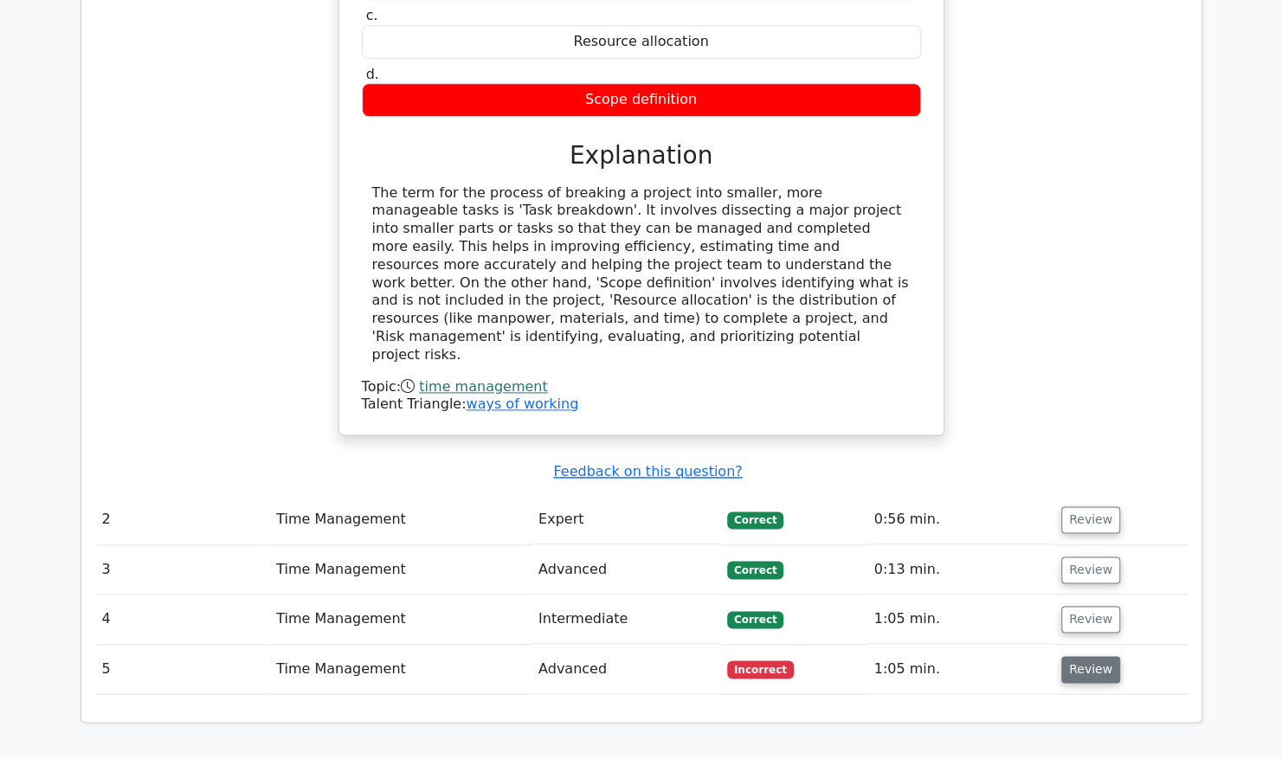
click at [1090, 656] on button "Review" at bounding box center [1090, 669] width 59 height 27
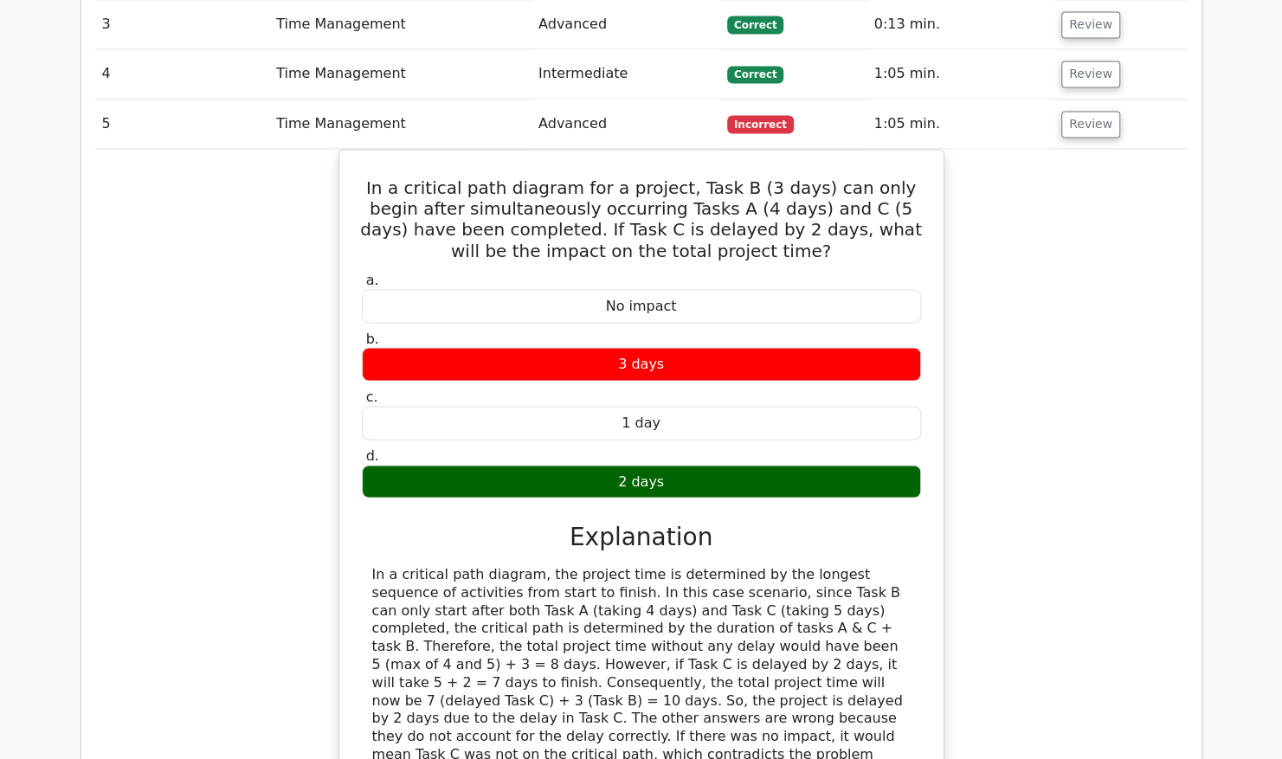
scroll to position [1644, 0]
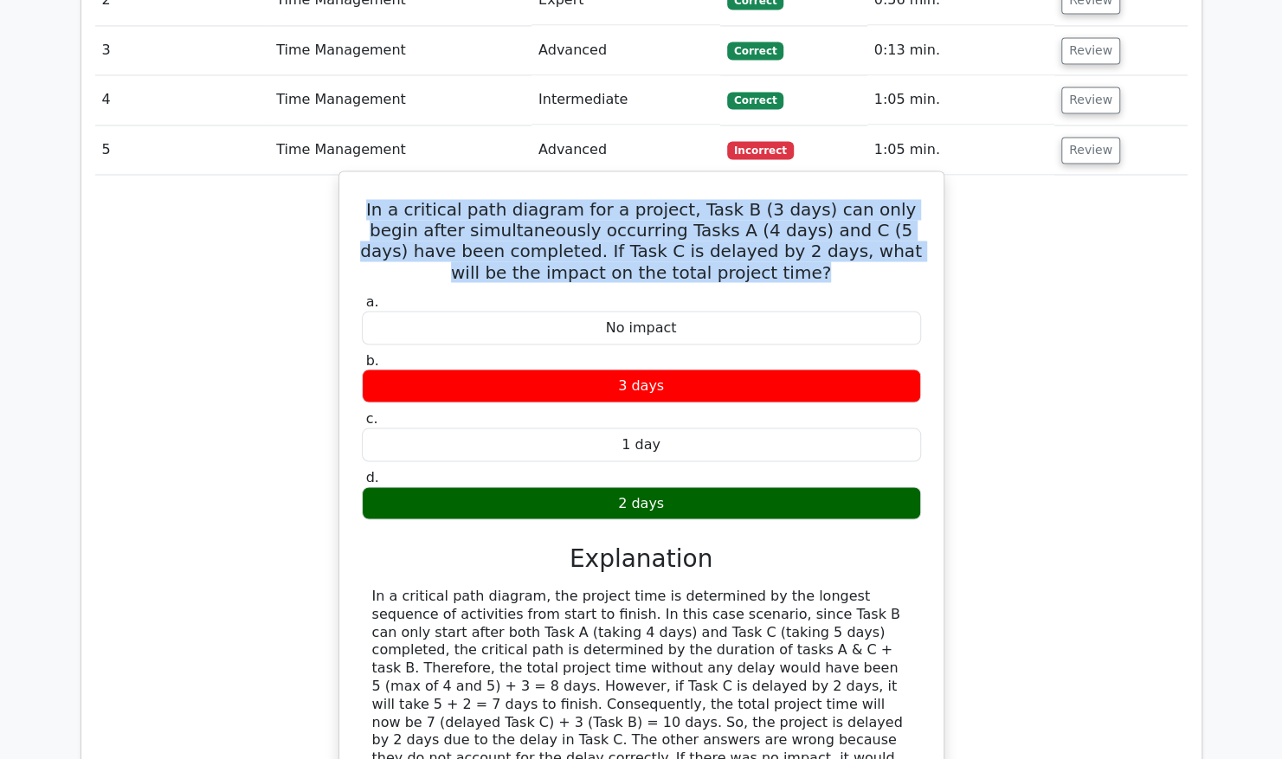
drag, startPoint x: 372, startPoint y: 170, endPoint x: 756, endPoint y: 225, distance: 388.2
click at [756, 225] on h5 "In a critical path diagram for a project, Task B (3 days) can only begin after …" at bounding box center [641, 240] width 563 height 83
drag, startPoint x: 756, startPoint y: 225, endPoint x: 675, endPoint y: 207, distance: 83.4
copy h5 "In a critical path diagram for a project, Task B (3 days) can only begin after …"
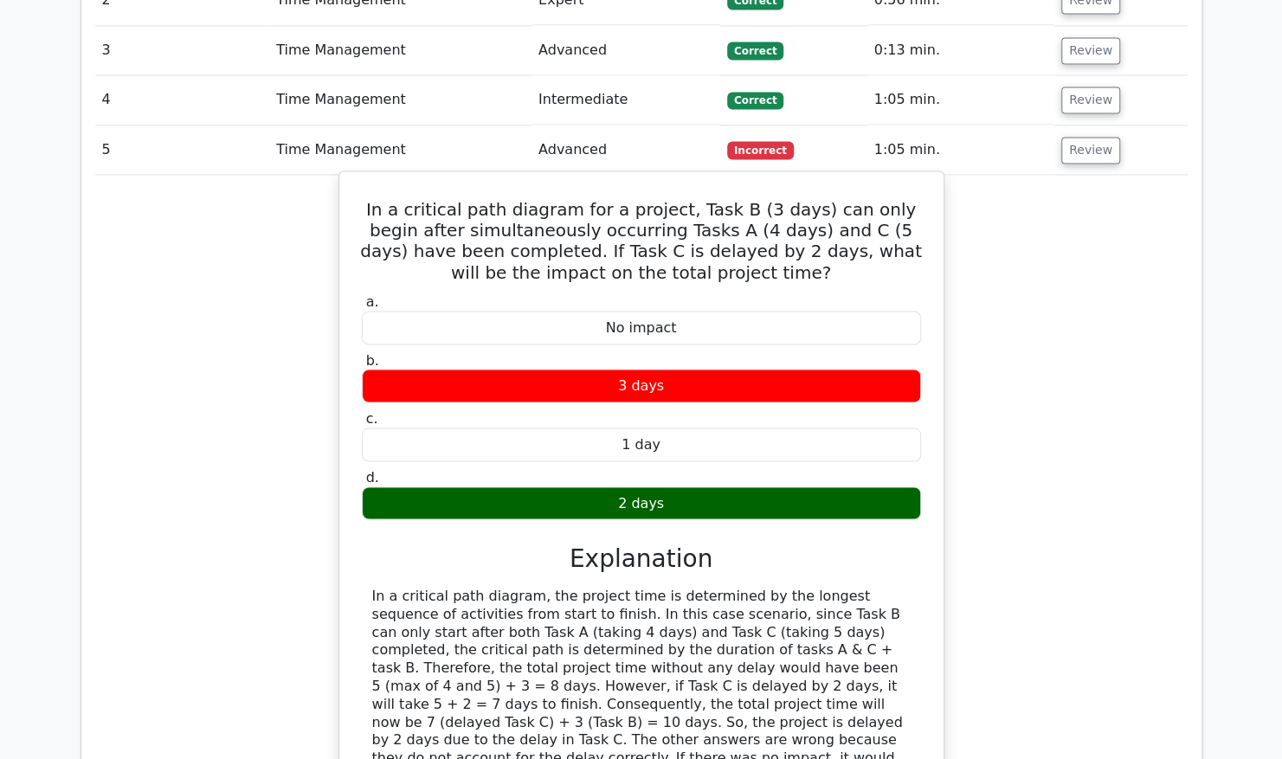
click at [879, 428] on div "1 day" at bounding box center [641, 445] width 559 height 34
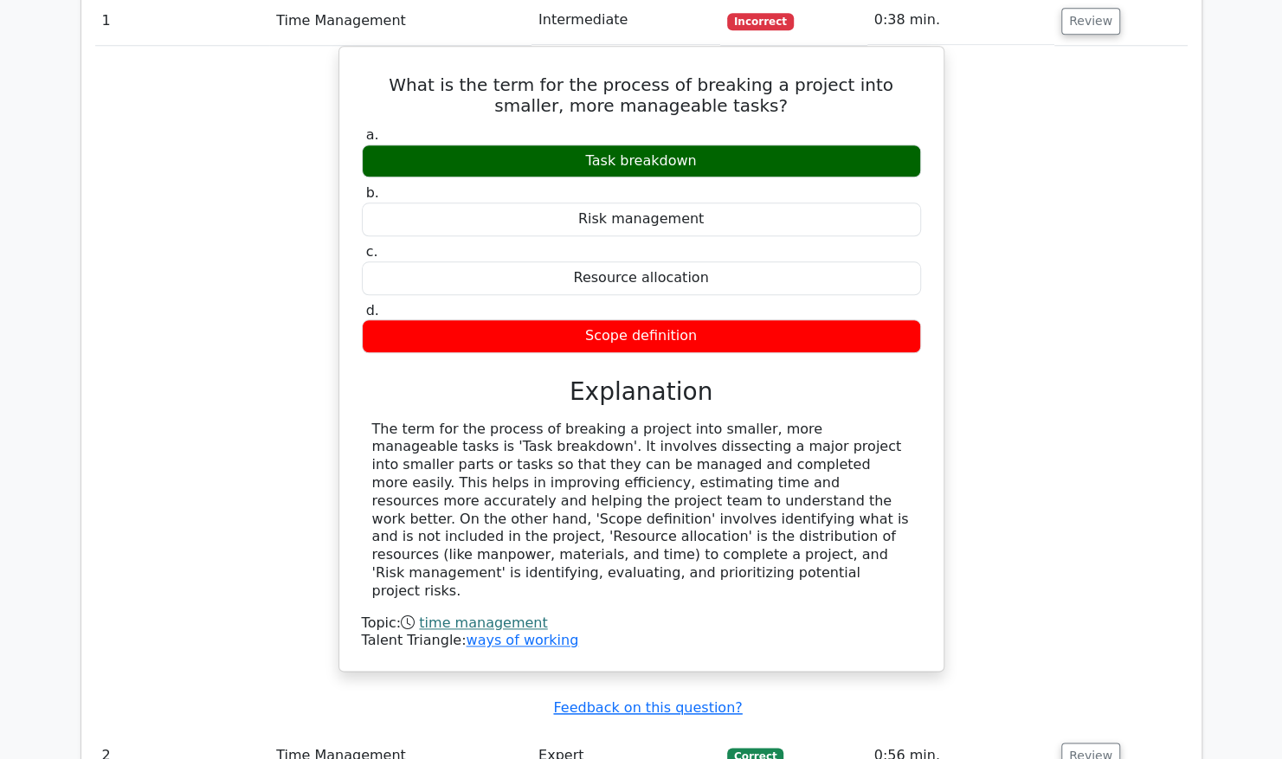
scroll to position [692, 0]
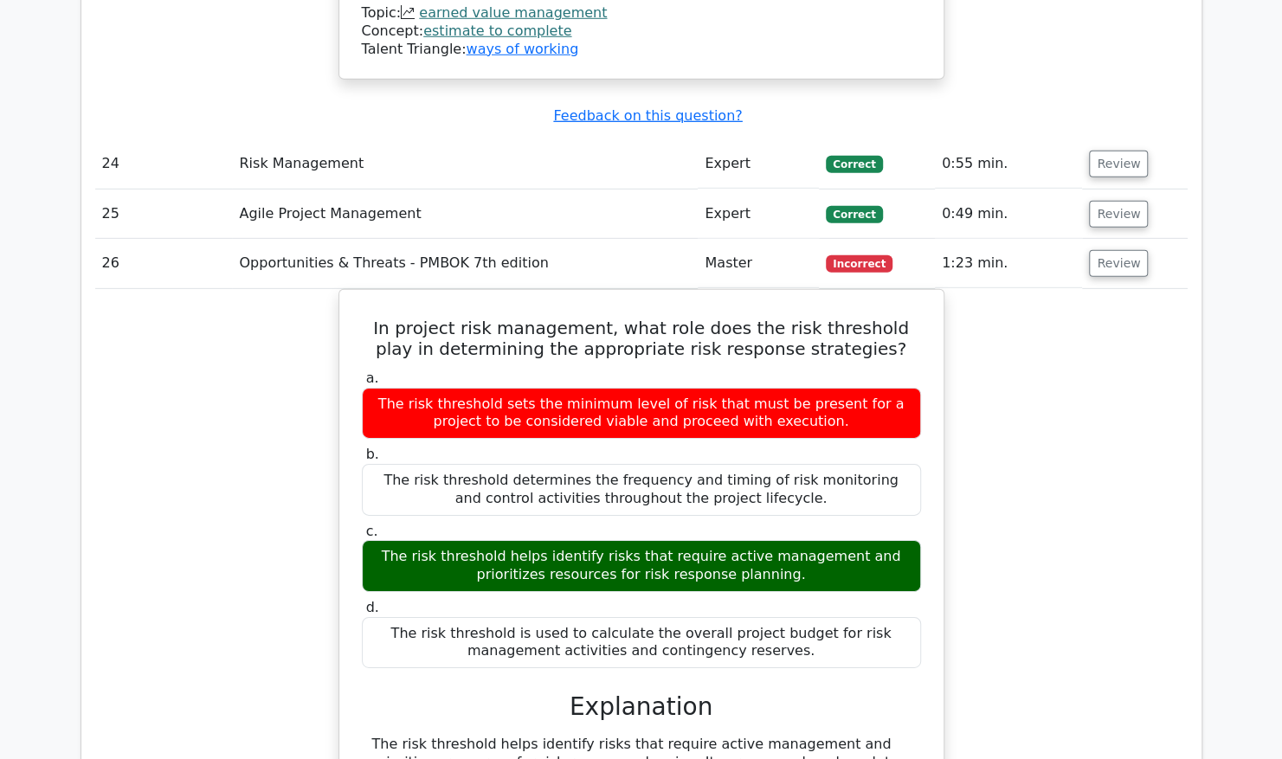
scroll to position [17914, 0]
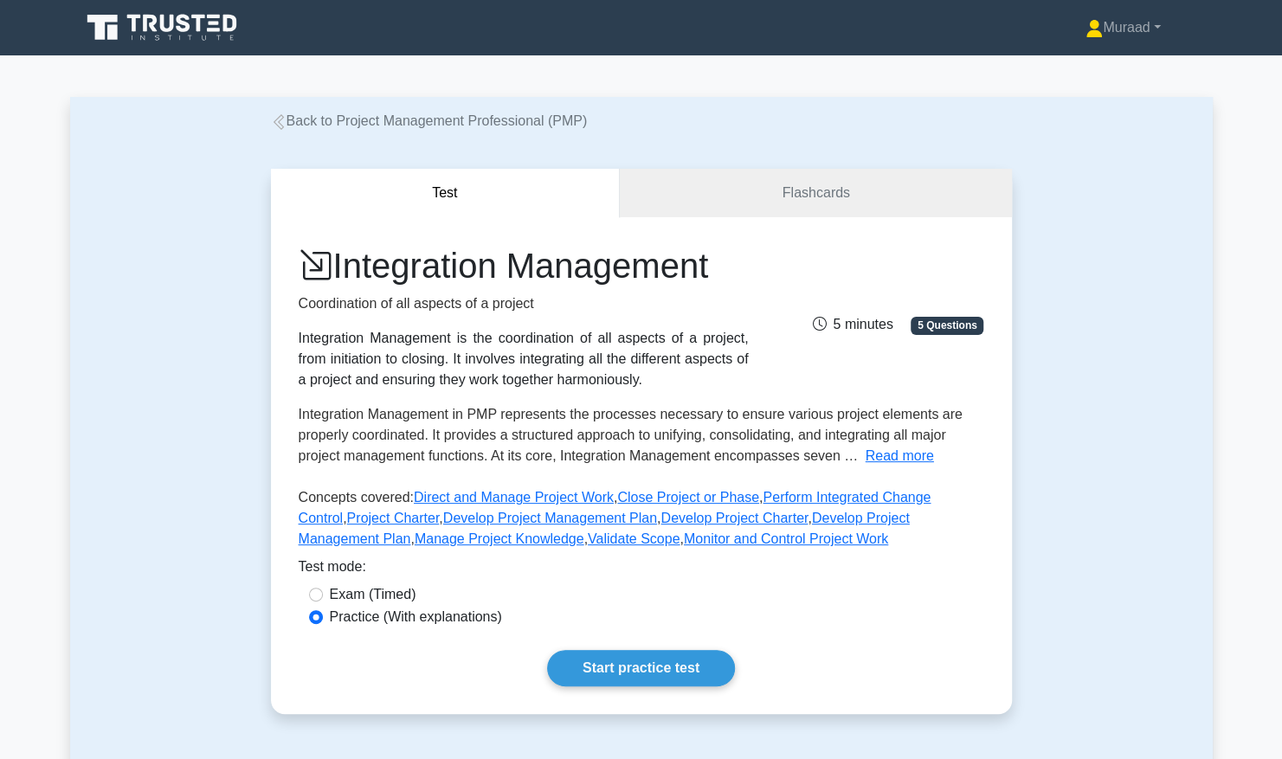
scroll to position [173, 0]
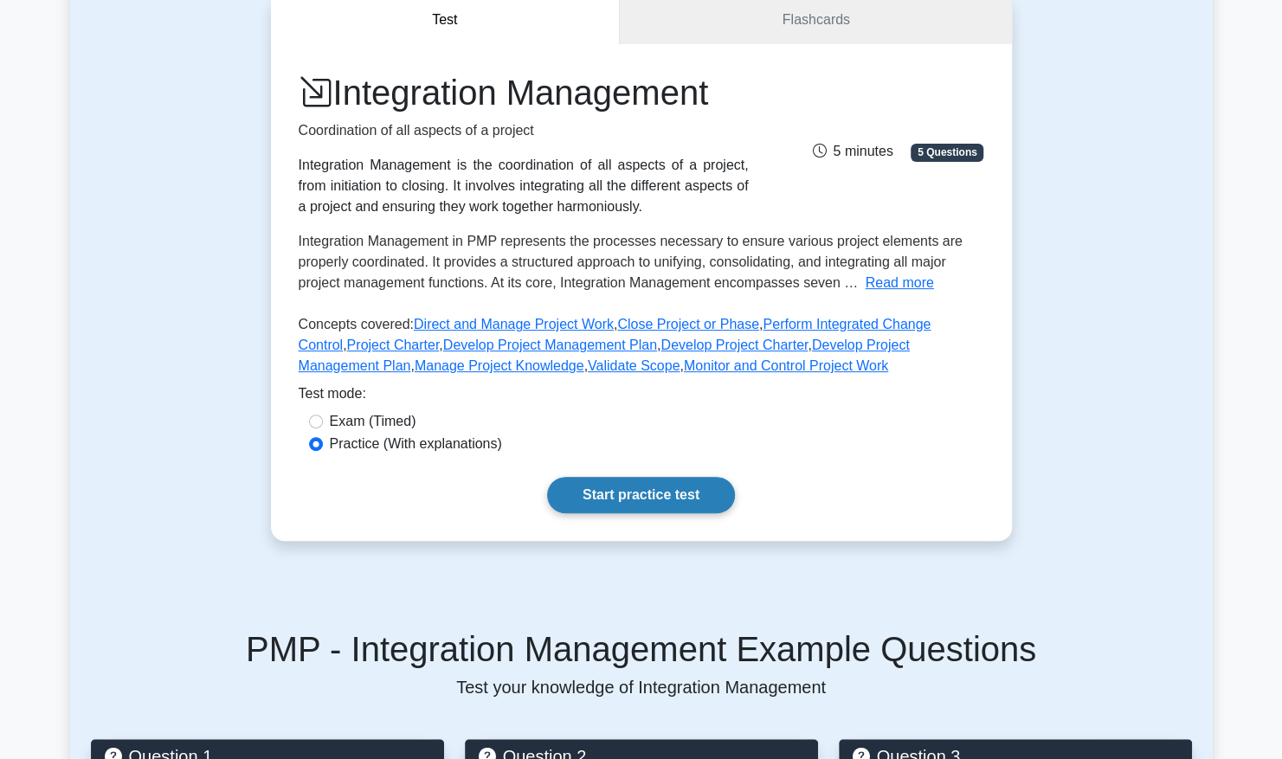
click at [646, 492] on link "Start practice test" at bounding box center [641, 495] width 188 height 36
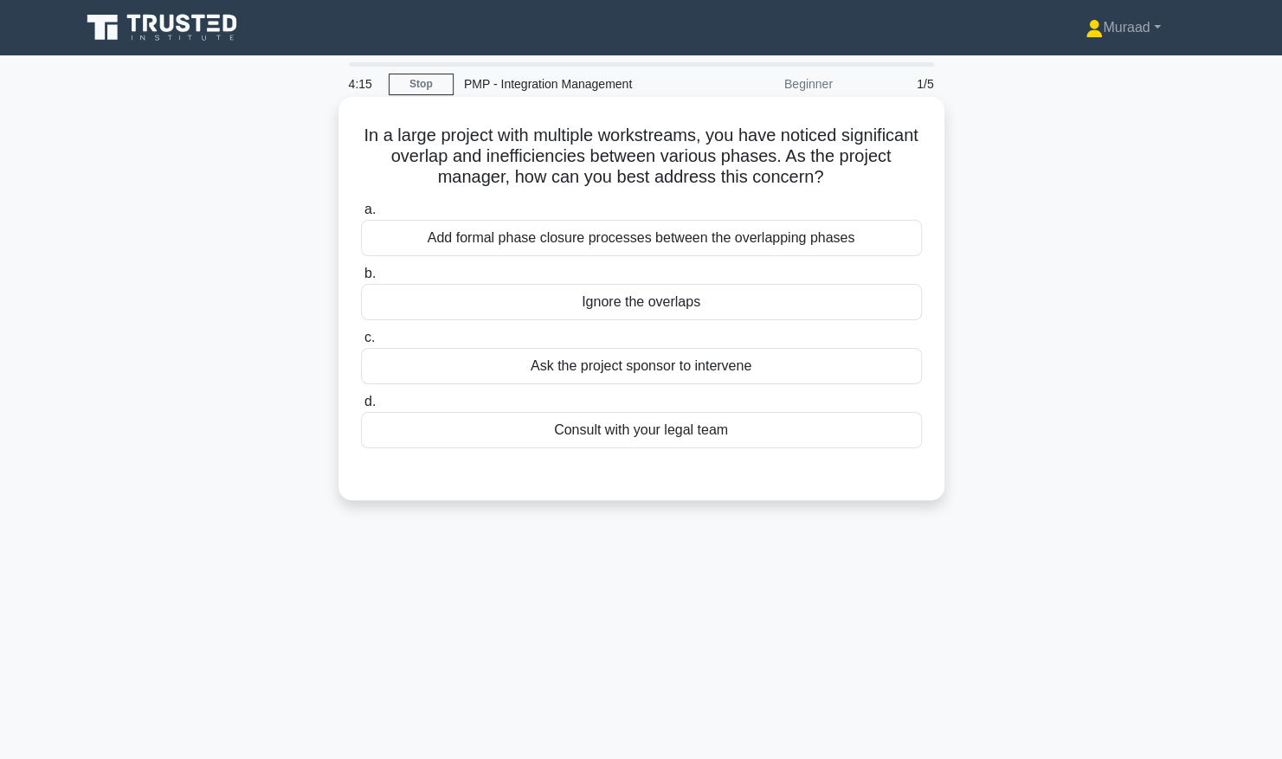
click at [620, 238] on div "Add formal phase closure processes between the overlapping phases" at bounding box center [641, 238] width 561 height 36
click at [361, 215] on input "a. Add formal phase closure processes between the overlapping phases" at bounding box center [361, 209] width 0 height 11
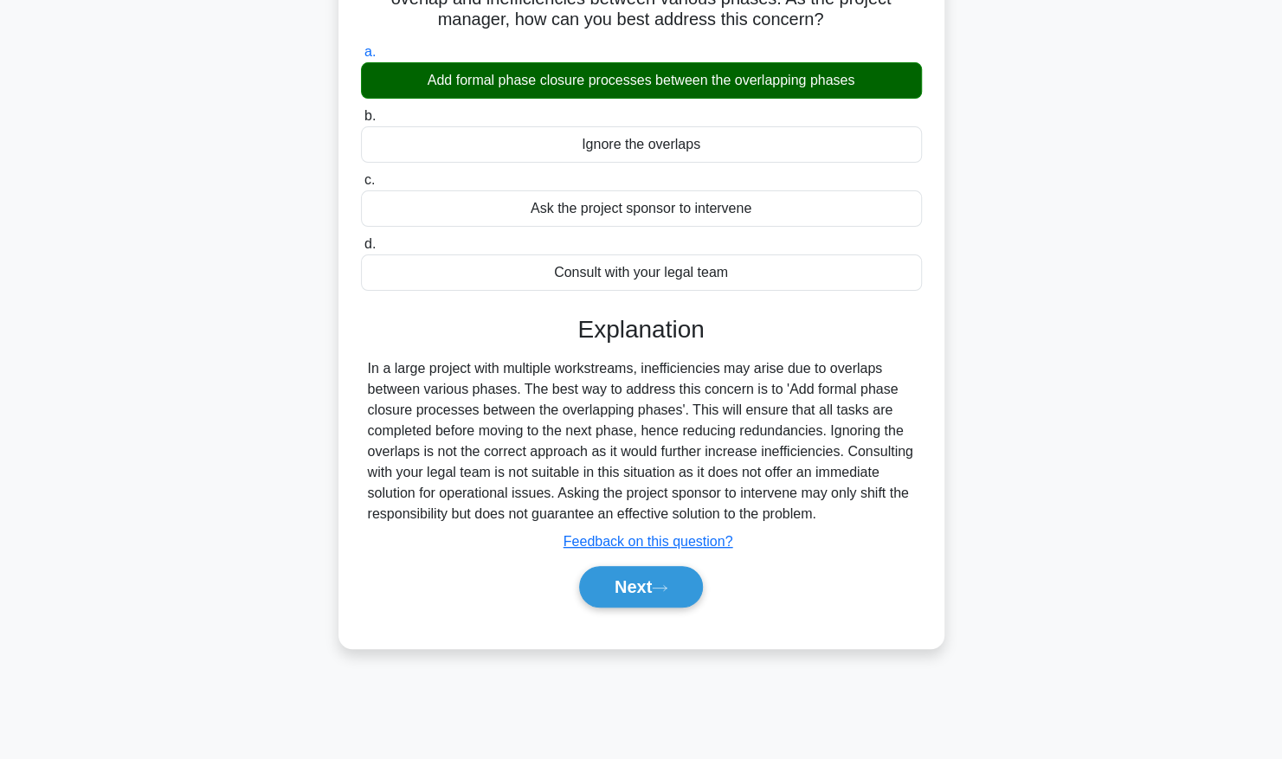
scroll to position [173, 0]
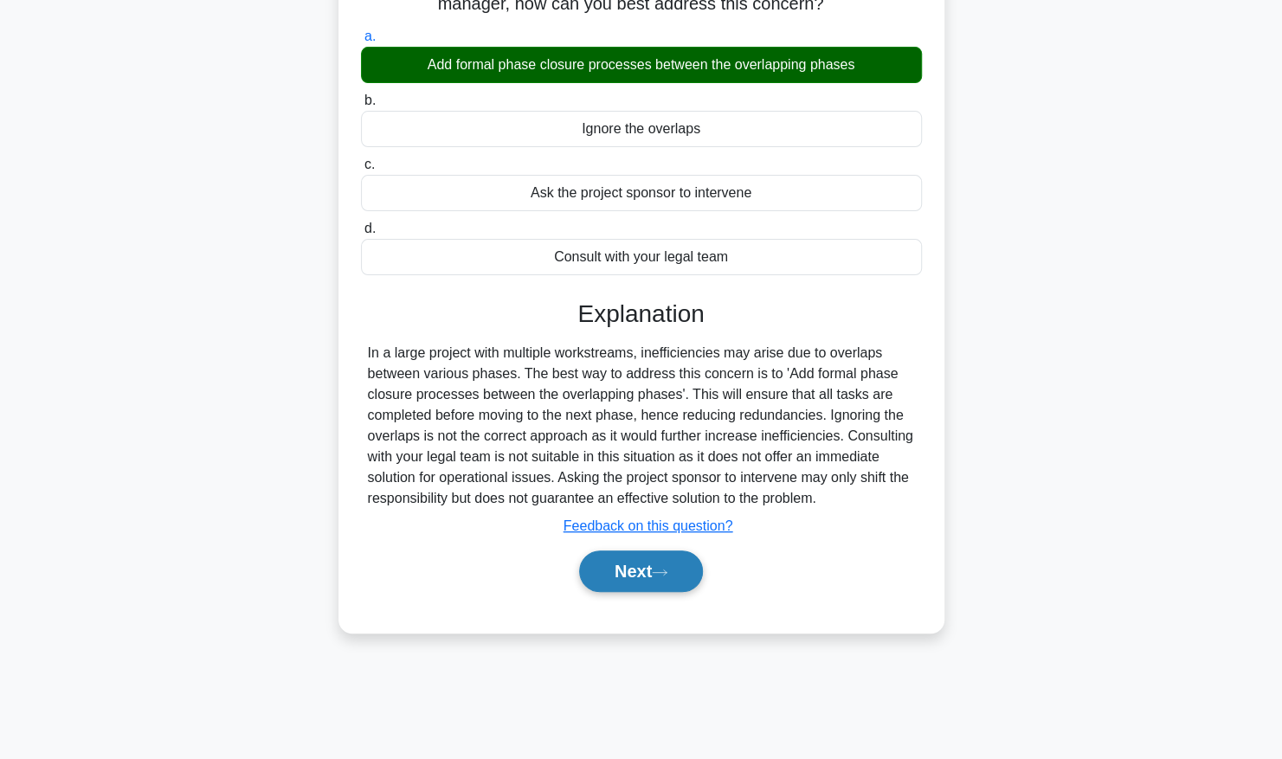
click at [672, 563] on button "Next" at bounding box center [641, 571] width 124 height 42
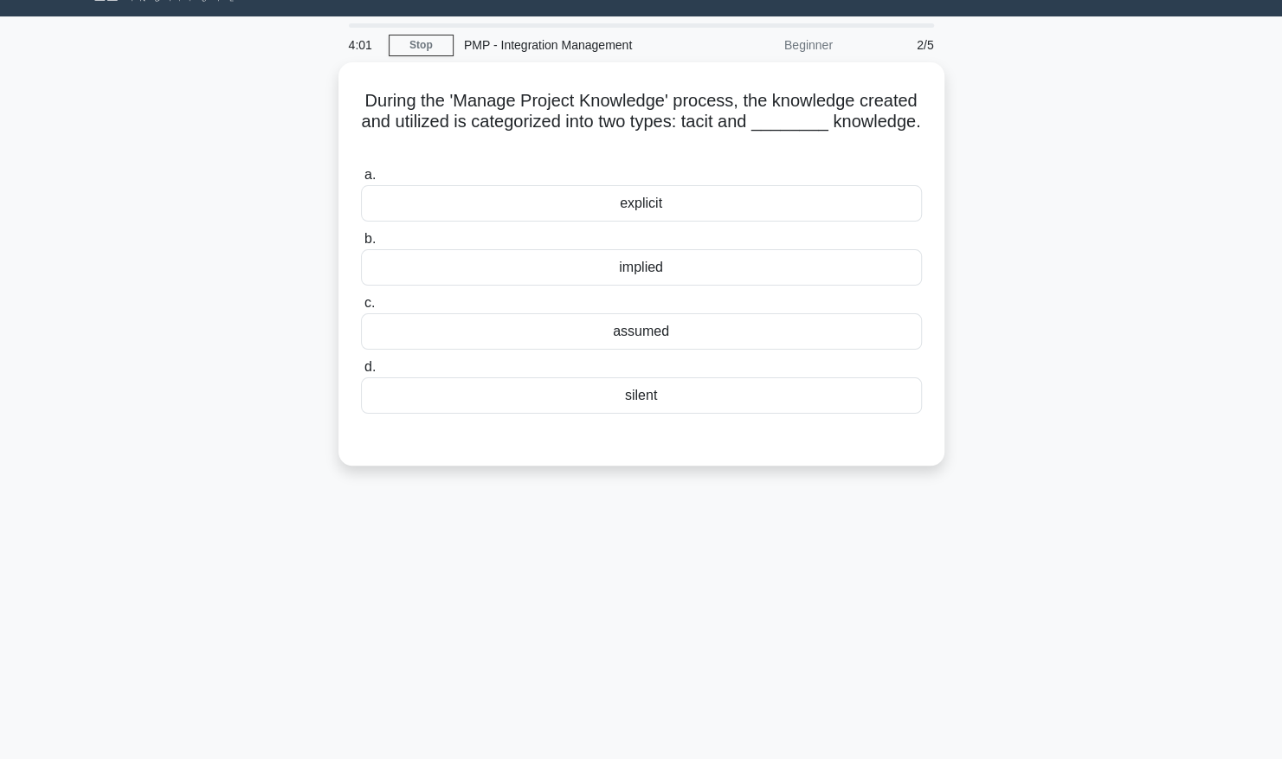
scroll to position [0, 0]
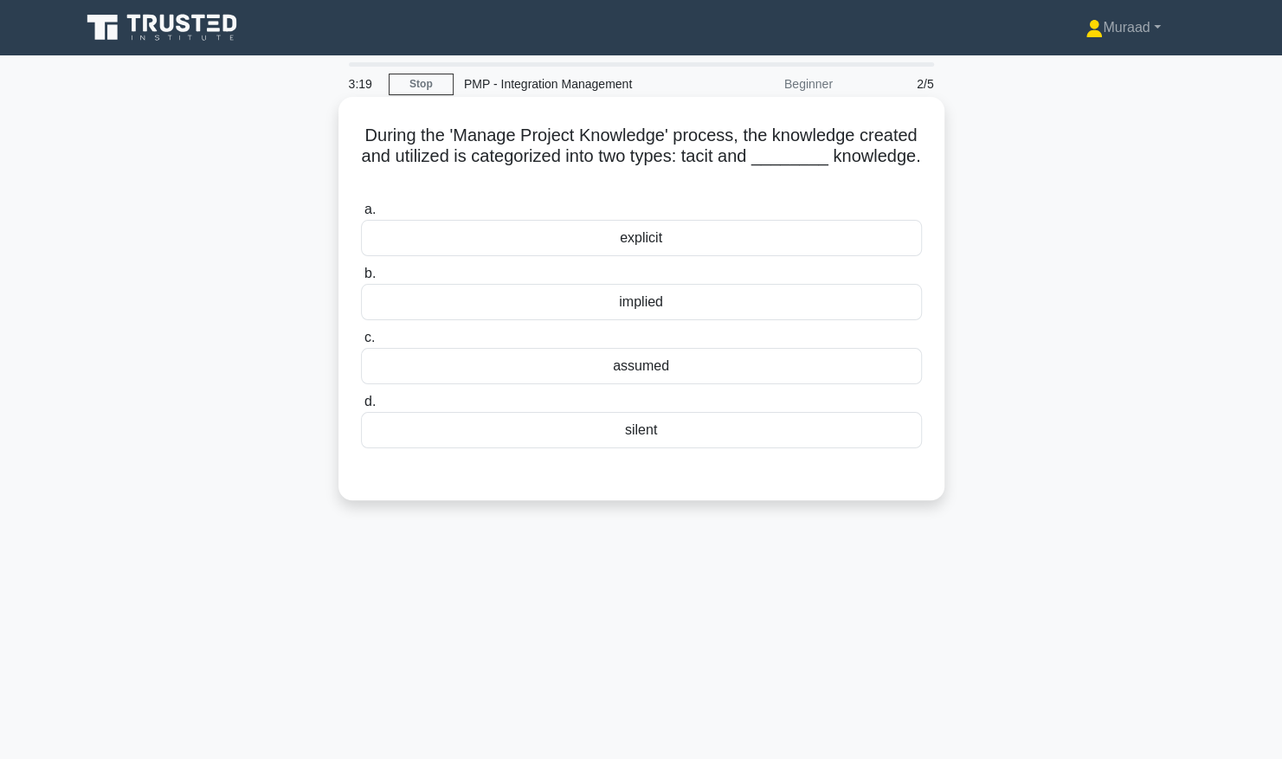
click at [699, 239] on div "explicit" at bounding box center [641, 238] width 561 height 36
click at [361, 215] on input "a. explicit" at bounding box center [361, 209] width 0 height 11
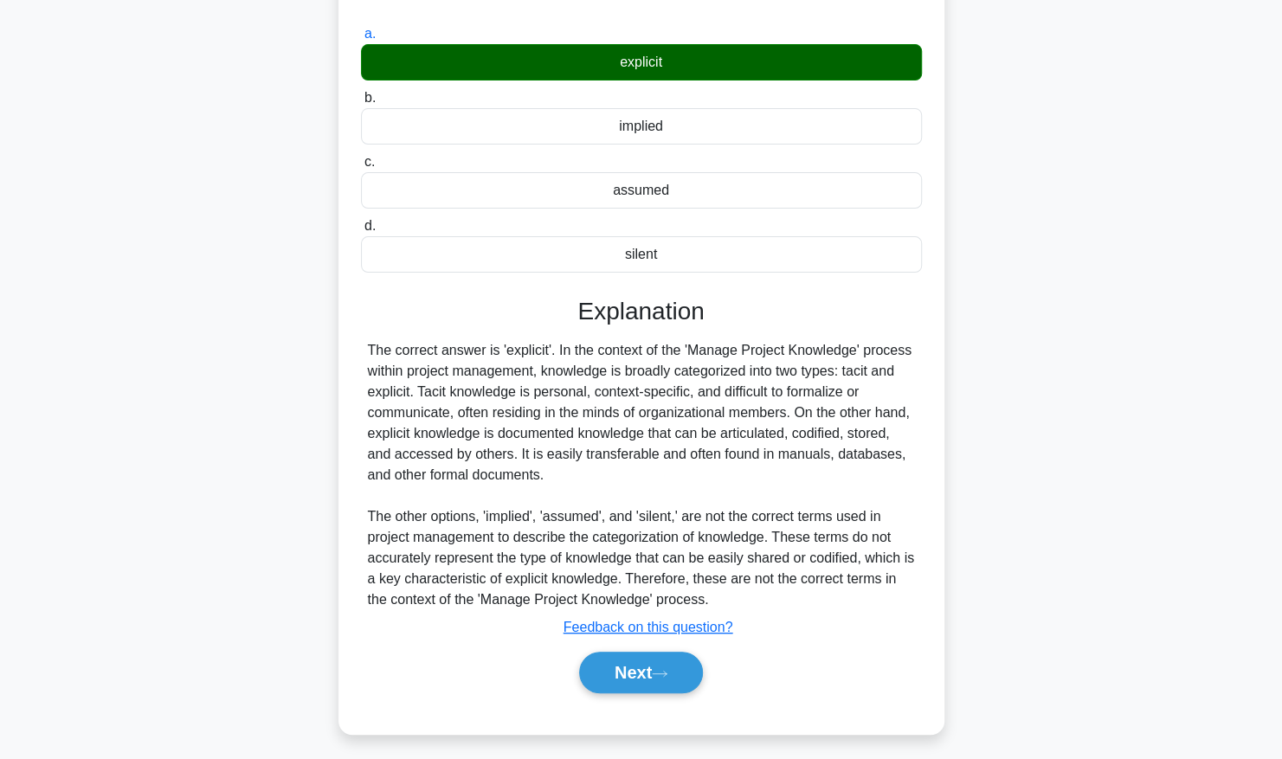
scroll to position [181, 0]
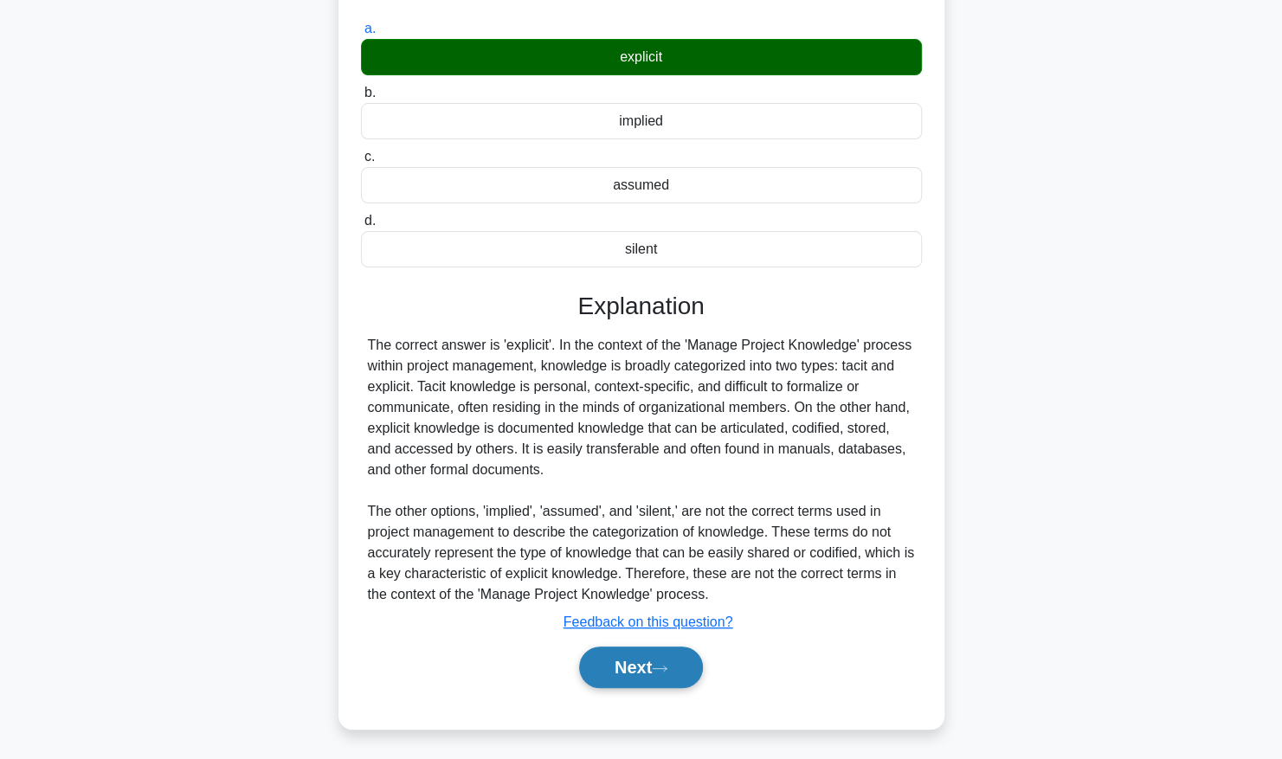
click at [653, 659] on button "Next" at bounding box center [641, 667] width 124 height 42
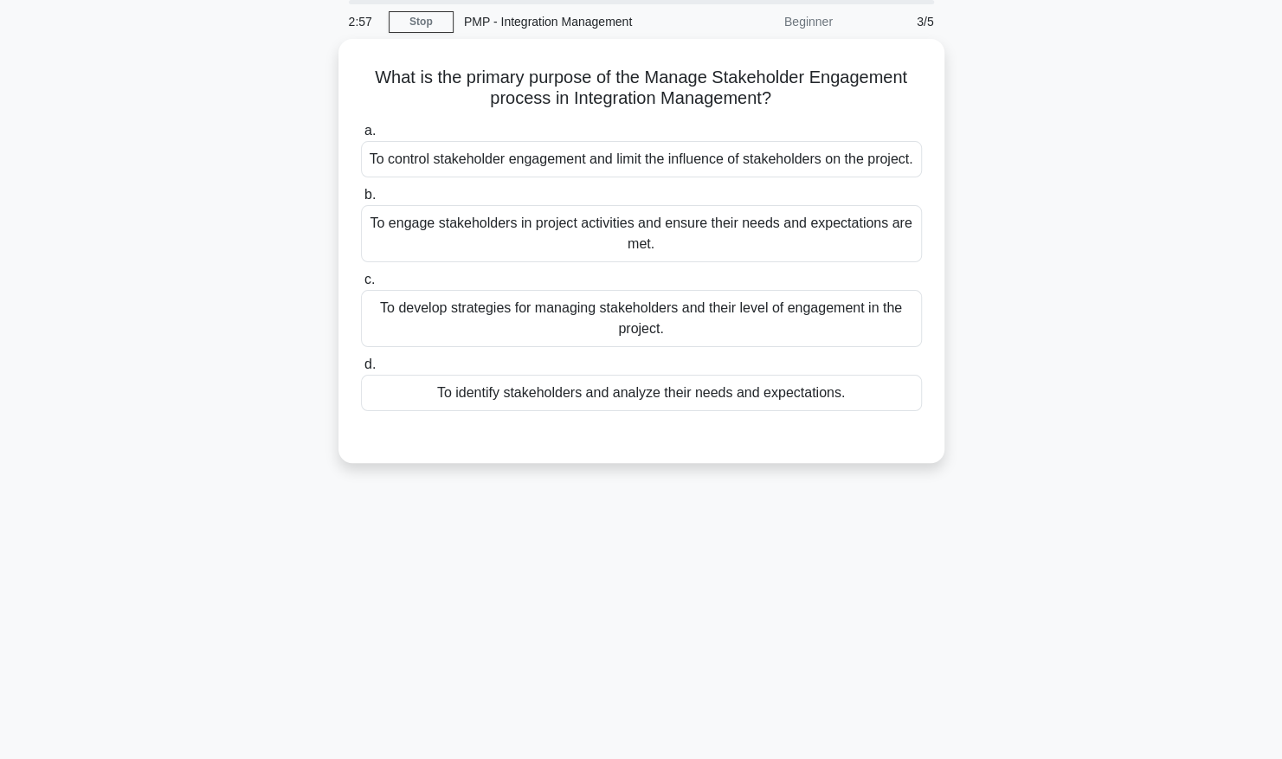
scroll to position [0, 0]
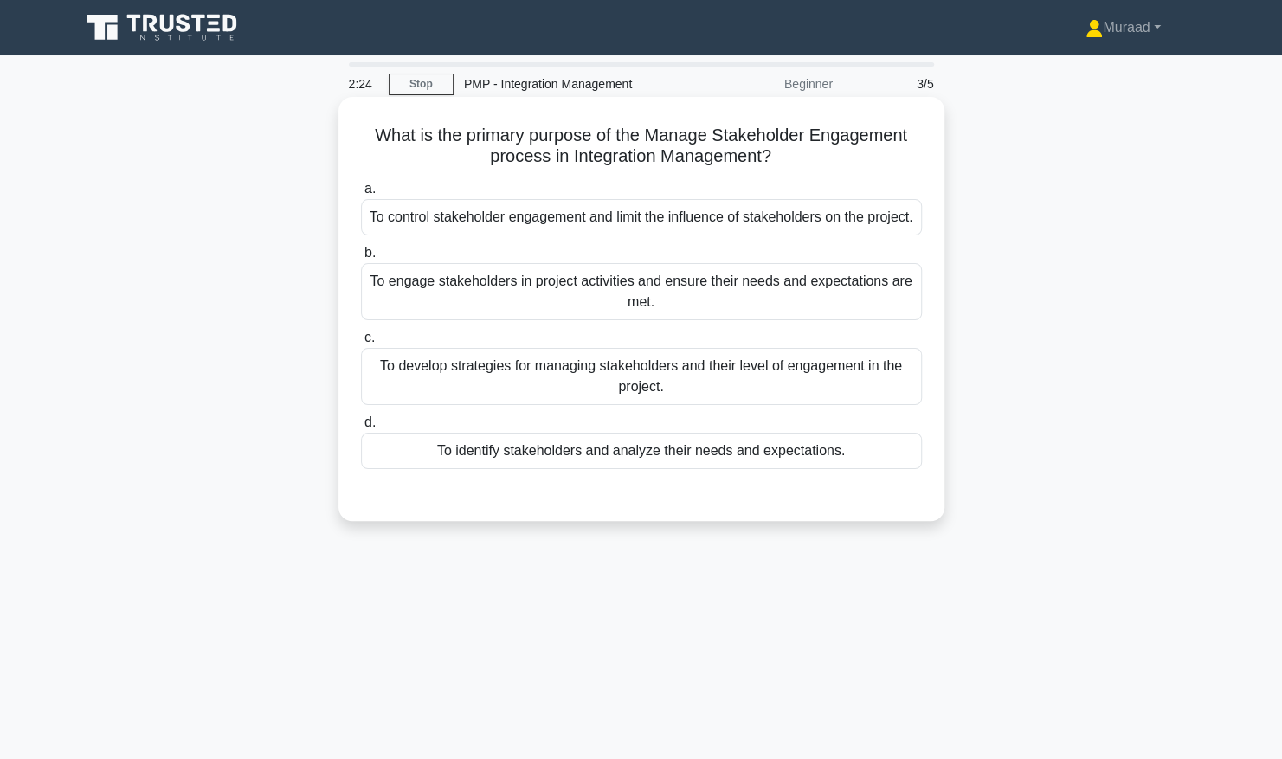
click at [659, 314] on div "To engage stakeholders in project activities and ensure their needs and expecta…" at bounding box center [641, 291] width 561 height 57
click at [361, 259] on input "b. To engage stakeholders in project activities and ensure their needs and expe…" at bounding box center [361, 253] width 0 height 11
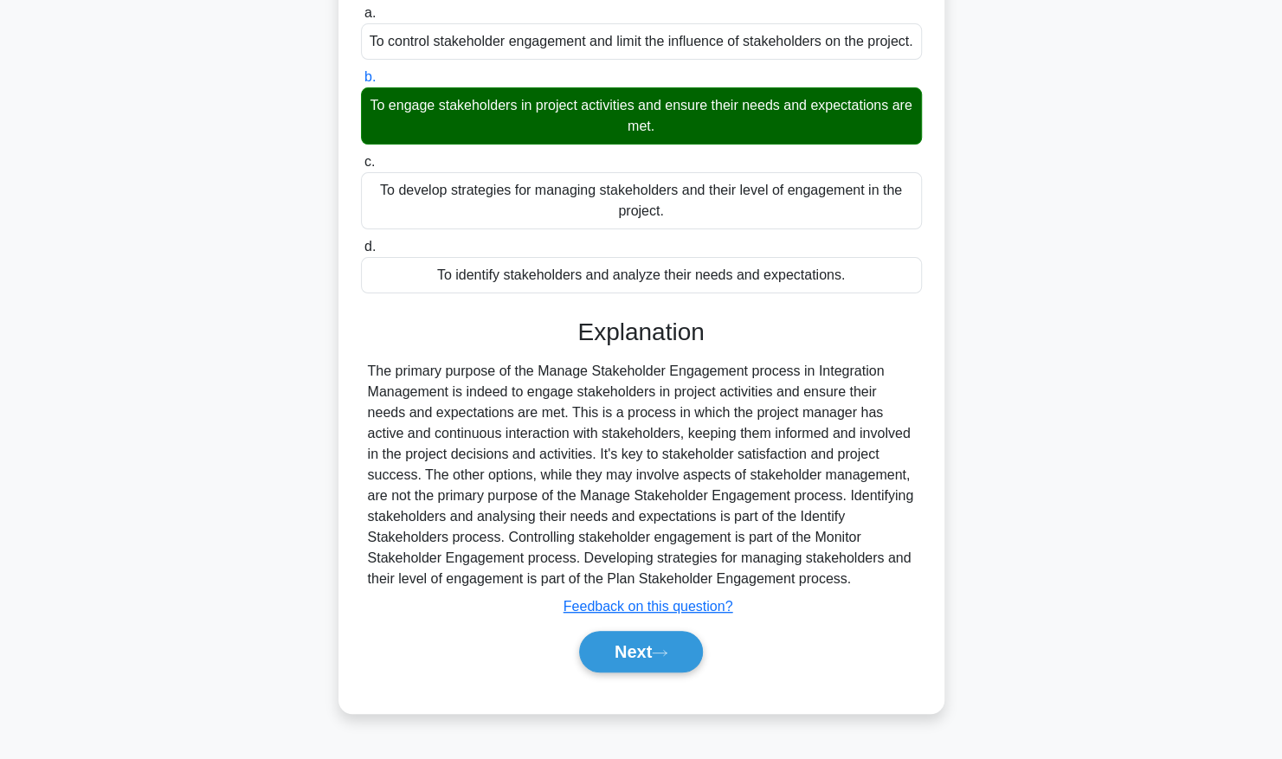
scroll to position [181, 0]
click at [661, 659] on button "Next" at bounding box center [641, 652] width 124 height 42
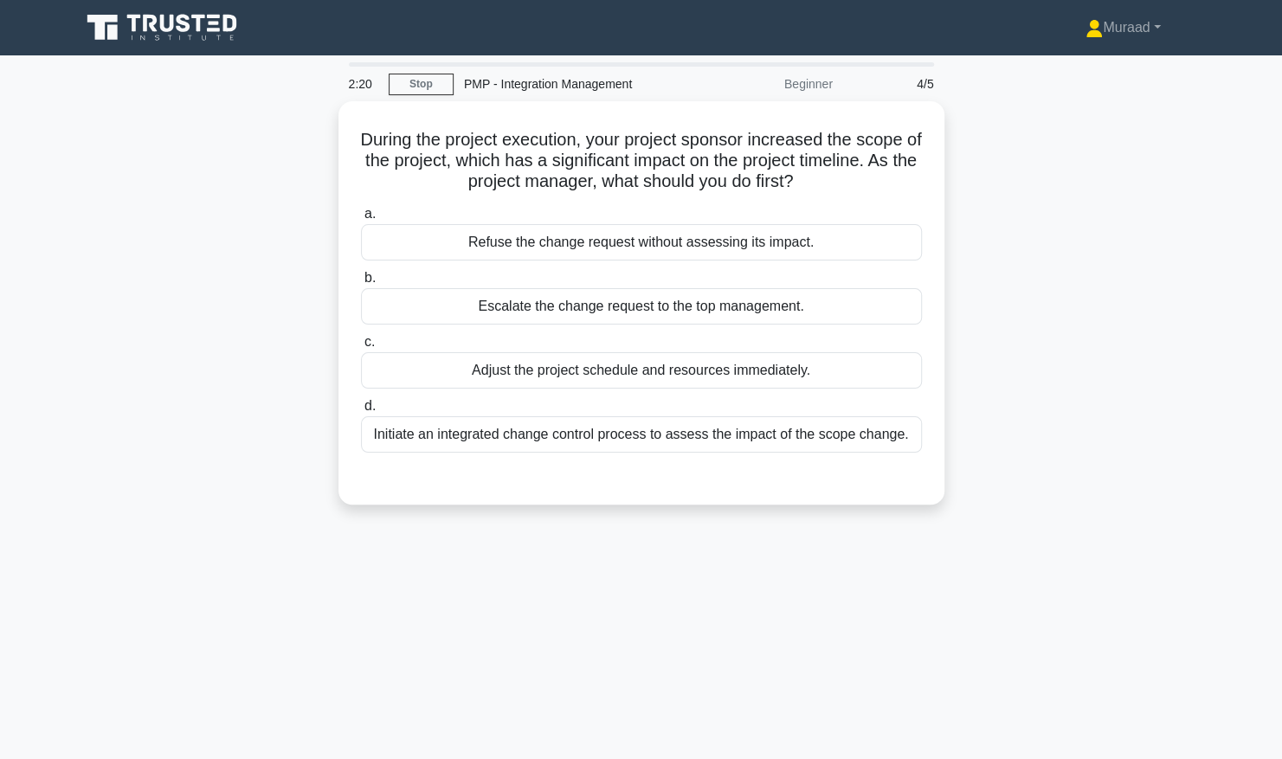
scroll to position [0, 0]
click at [834, 92] on div "Beginner" at bounding box center [766, 84] width 151 height 35
click at [827, 86] on div "Beginner" at bounding box center [766, 84] width 151 height 35
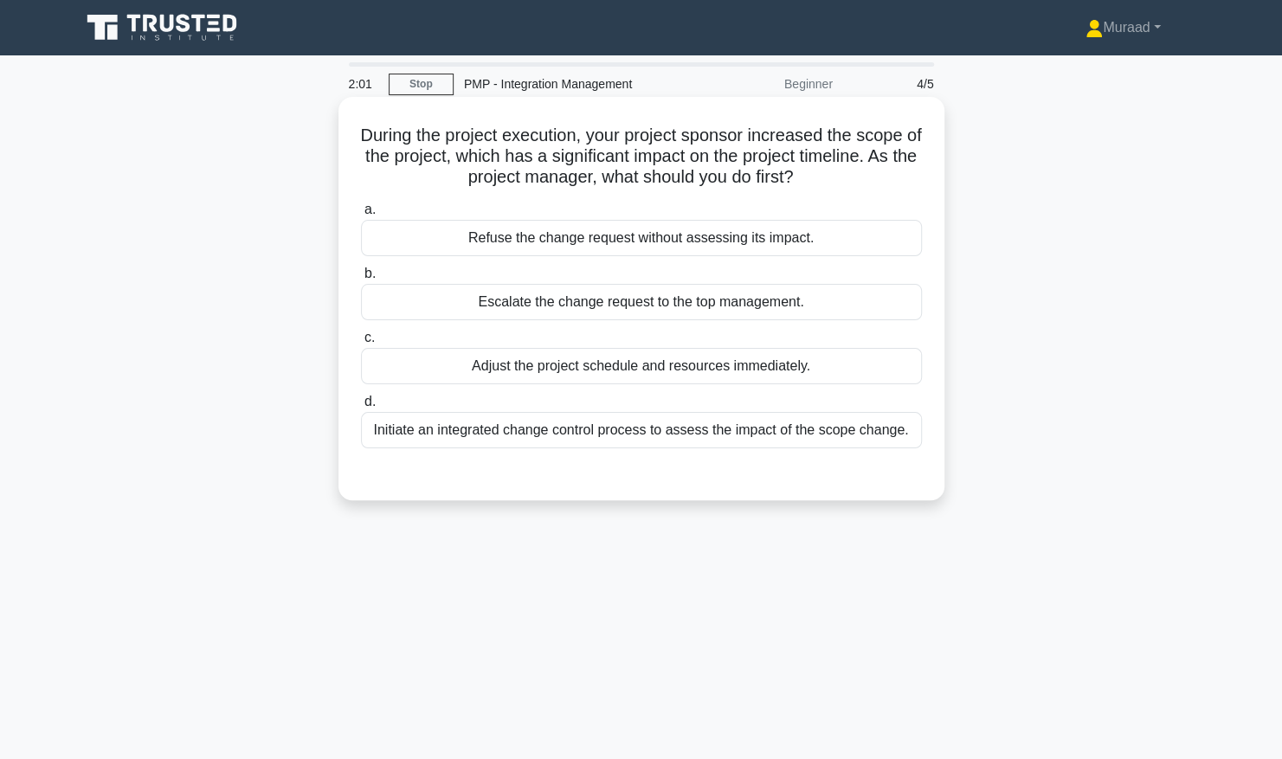
click at [454, 434] on div "Initiate an integrated change control process to assess the impact of the scope…" at bounding box center [641, 430] width 561 height 36
click at [361, 408] on input "d. Initiate an integrated change control process to assess the impact of the sc…" at bounding box center [361, 401] width 0 height 11
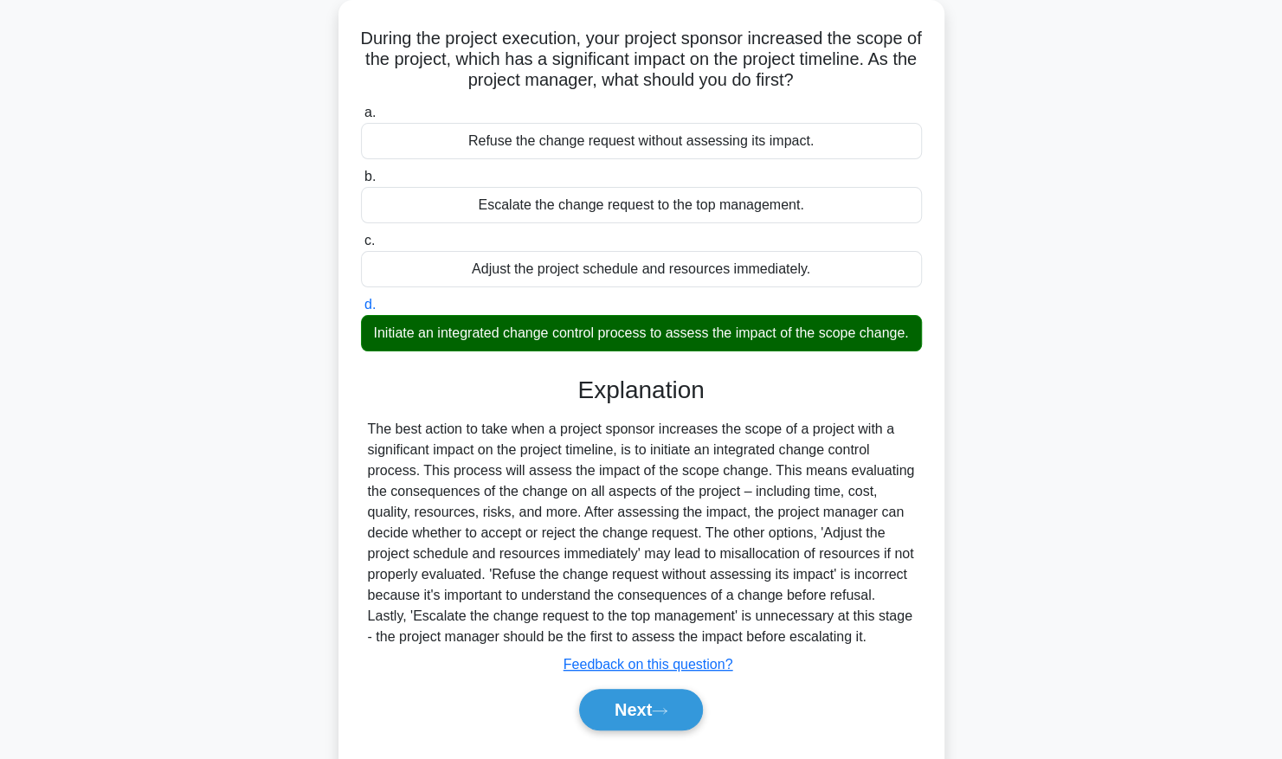
scroll to position [176, 0]
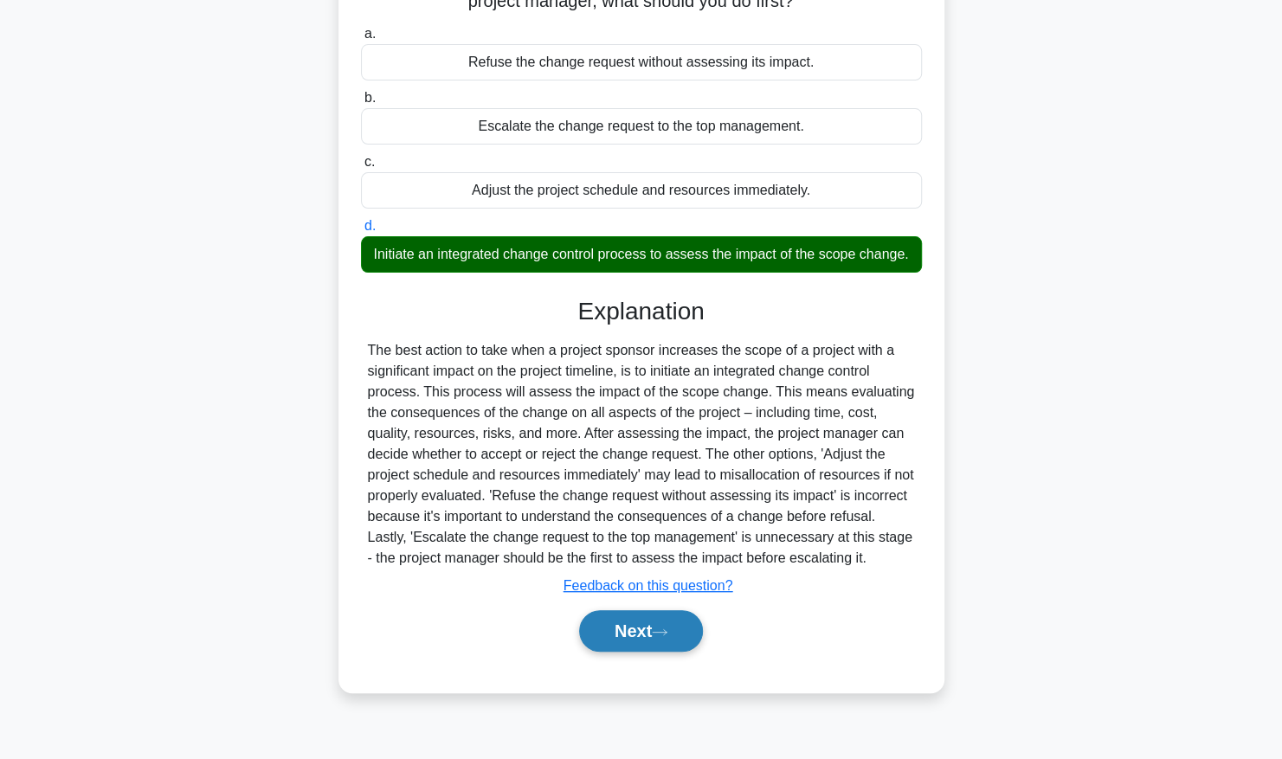
click at [645, 632] on button "Next" at bounding box center [641, 631] width 124 height 42
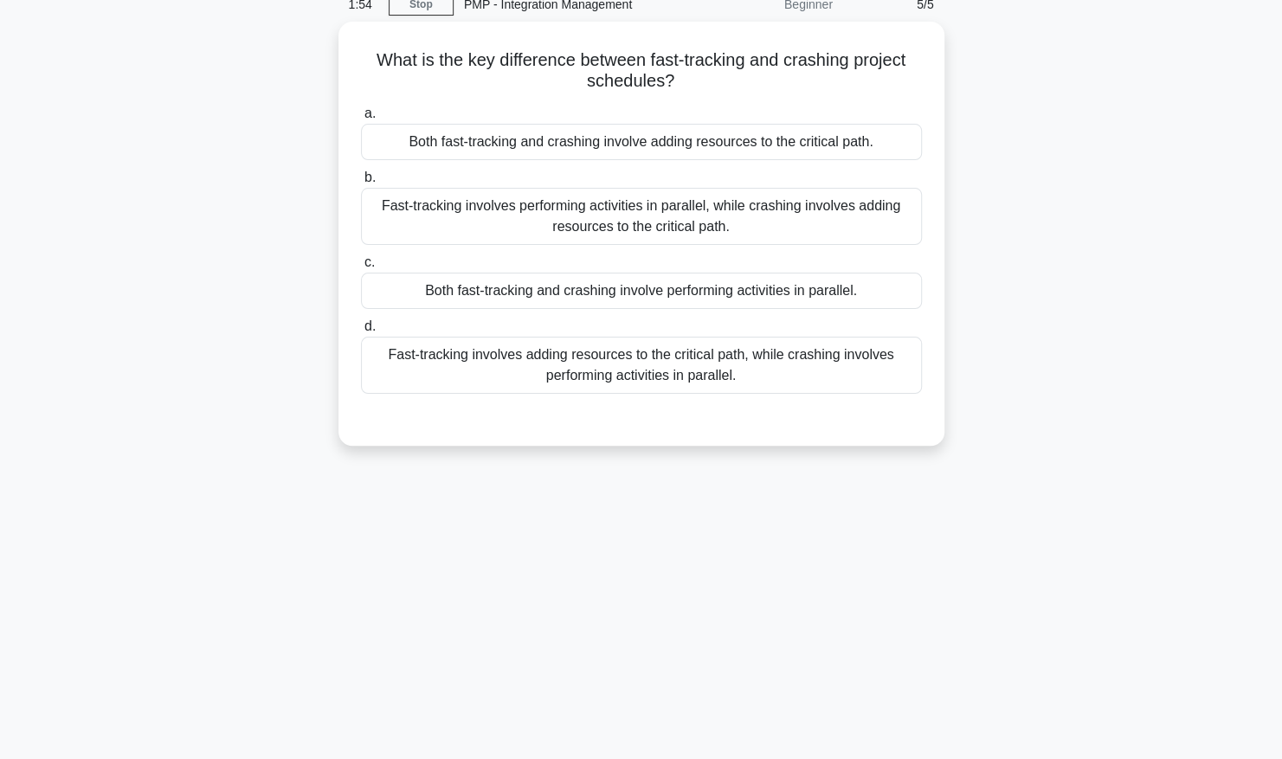
scroll to position [0, 0]
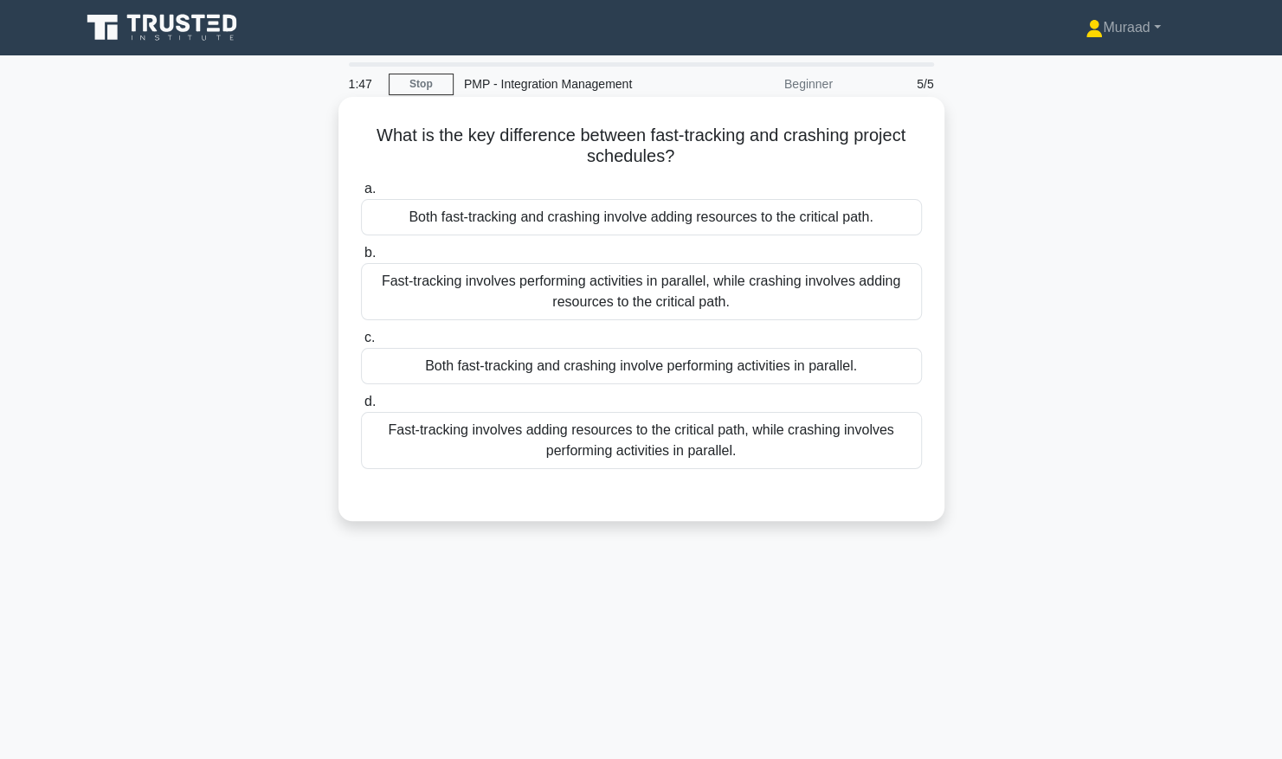
click at [715, 299] on div "Fast-tracking involves performing activities in parallel, while crashing involv…" at bounding box center [641, 291] width 561 height 57
click at [361, 259] on input "b. Fast-tracking involves performing activities in parallel, while crashing inv…" at bounding box center [361, 253] width 0 height 11
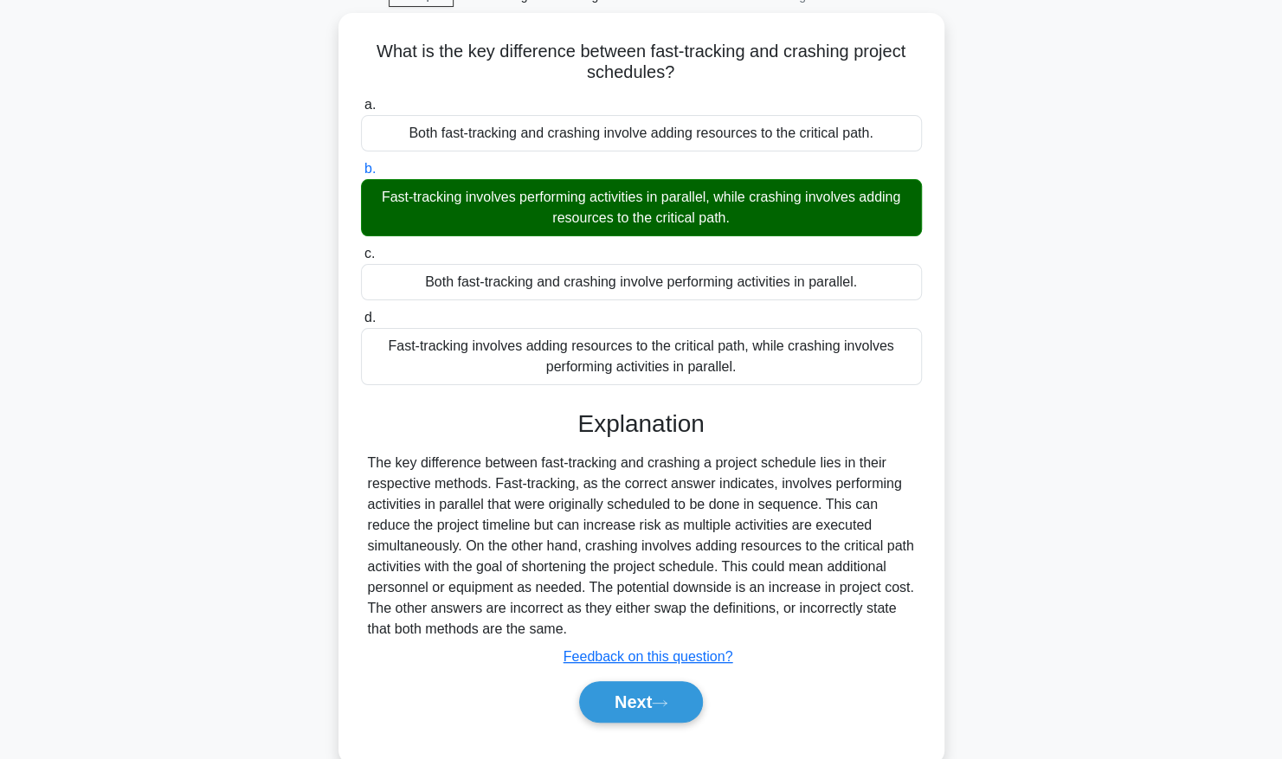
scroll to position [176, 0]
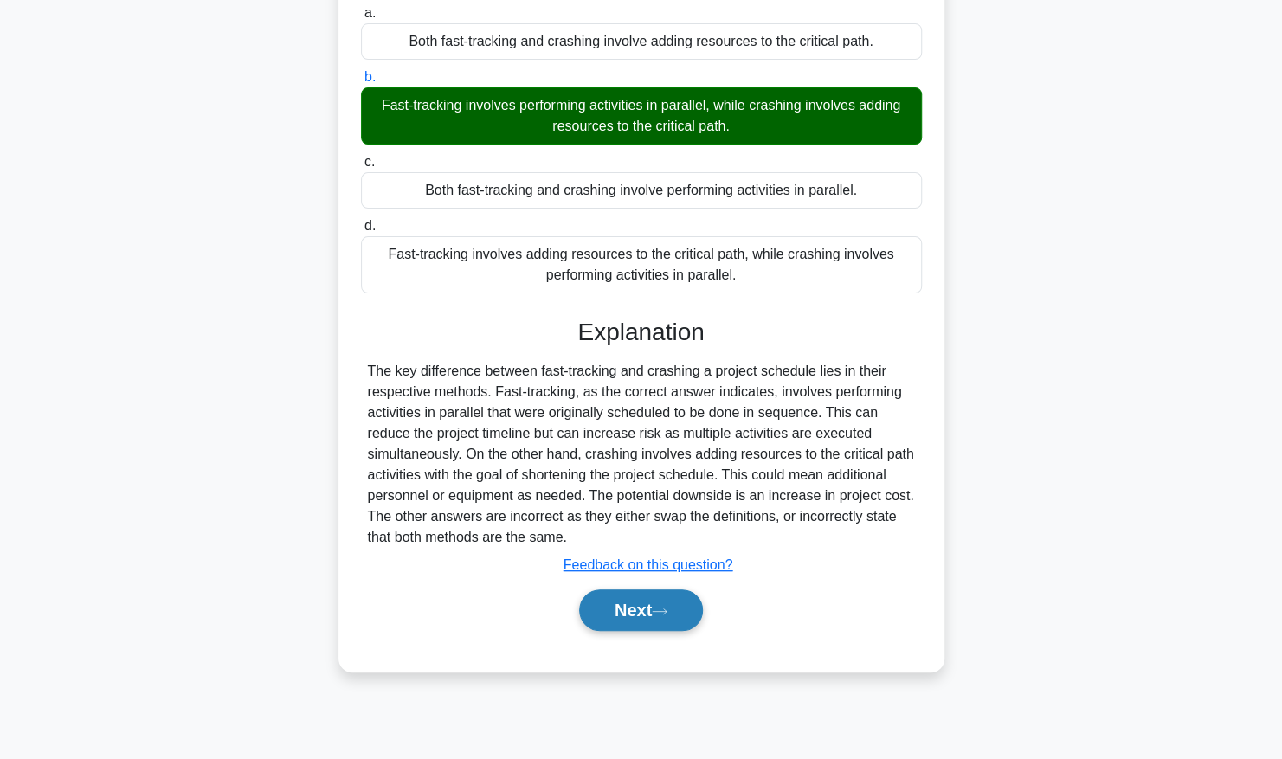
click at [680, 601] on button "Next" at bounding box center [641, 610] width 124 height 42
